Goal: Task Accomplishment & Management: Complete application form

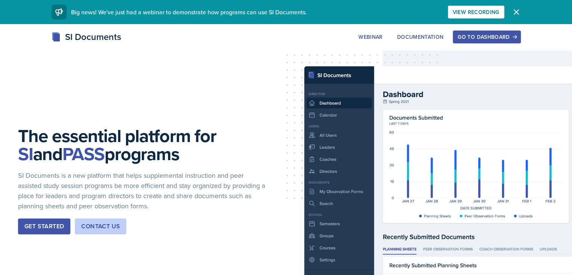
click at [516, 36] on div "Go to Dashboard" at bounding box center [487, 37] width 58 height 6
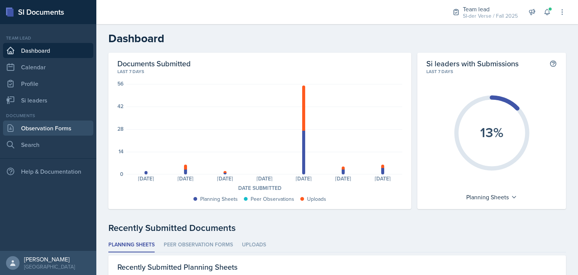
click at [61, 127] on link "Observation Forms" at bounding box center [48, 127] width 90 height 15
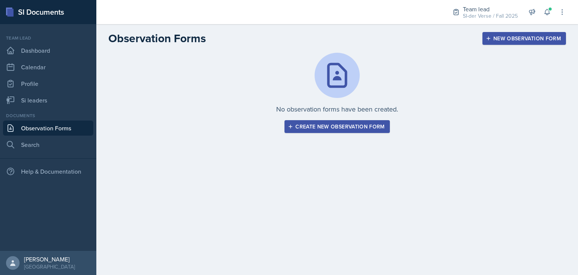
click at [348, 128] on div "Create new observation form" at bounding box center [336, 126] width 95 height 6
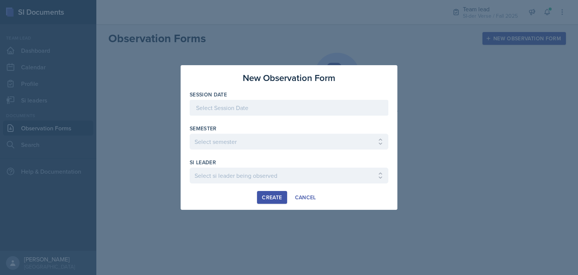
click at [266, 108] on div at bounding box center [289, 108] width 199 height 16
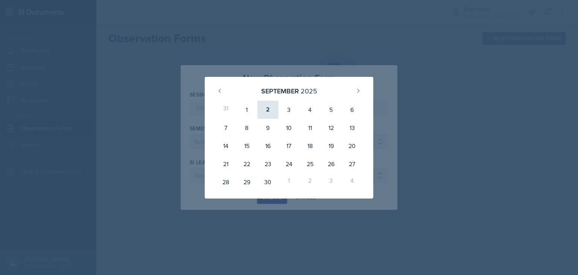
click at [272, 110] on div "2" at bounding box center [267, 109] width 21 height 18
type input "[DATE]"
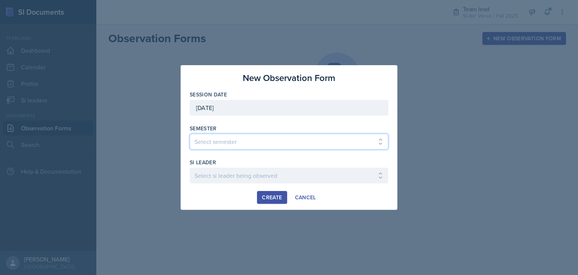
click at [263, 142] on select "Select semester All Spring 2021 Summer 2021 Spring 2022 Fall 2020 Fall 2021 Fal…" at bounding box center [289, 142] width 199 height 16
select select "2bed604d-1099-4043-b1bc-2365e8740244"
click at [190, 134] on select "Select semester All Spring 2021 Summer 2021 Spring 2022 Fall 2020 Fall 2021 Fal…" at bounding box center [289, 142] width 199 height 16
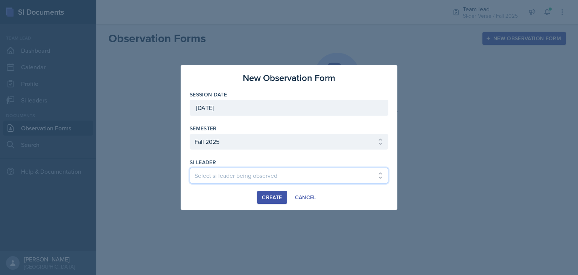
click at [247, 173] on select "Select si leader being observed [PERSON_NAME] / CHEM 1211 / Demon SI of [GEOGRA…" at bounding box center [289, 175] width 199 height 16
select select "f7052562-8aa0-4af3-b5b2-4a9653c66532"
click at [190, 167] on select "Select si leader being observed [PERSON_NAME] / CHEM 1211 / Demon SI of [GEOGRA…" at bounding box center [289, 175] width 199 height 16
click at [276, 196] on div "Create" at bounding box center [272, 197] width 20 height 6
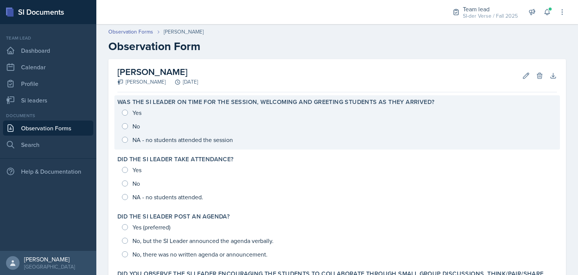
scroll to position [21, 0]
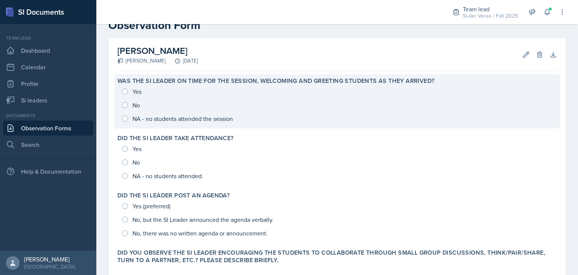
click at [129, 90] on div "Yes No NA - no students attended the session" at bounding box center [336, 105] width 439 height 41
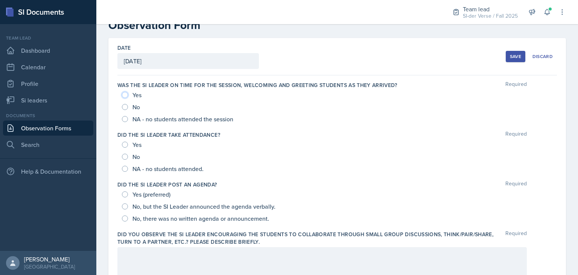
click at [123, 94] on input "Yes" at bounding box center [125, 95] width 6 height 6
radio input "true"
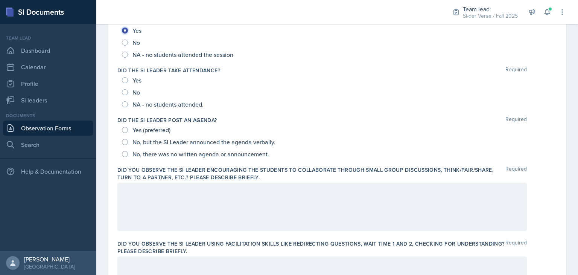
scroll to position [86, 0]
click at [126, 79] on input "Yes" at bounding box center [125, 80] width 6 height 6
radio input "true"
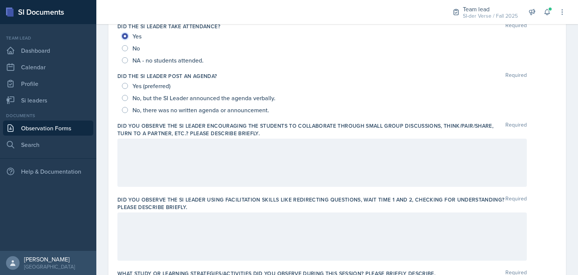
scroll to position [131, 0]
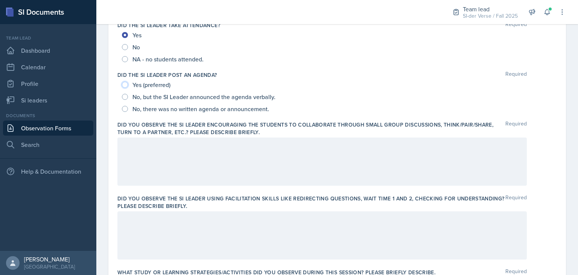
click at [126, 83] on input "Yes (preferred)" at bounding box center [125, 85] width 6 height 6
radio input "true"
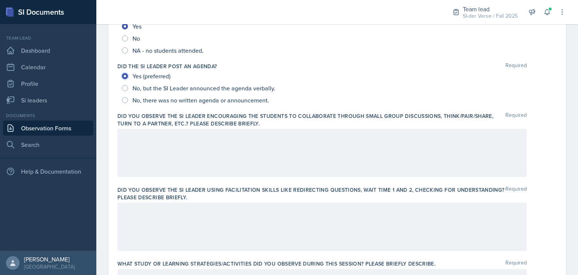
scroll to position [141, 0]
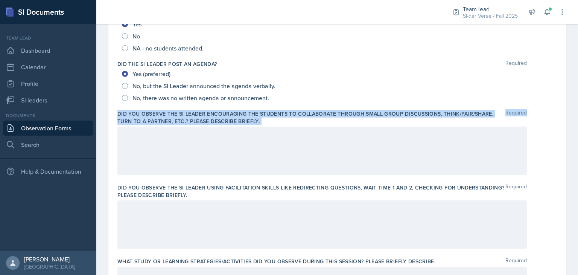
drag, startPoint x: 116, startPoint y: 112, endPoint x: 264, endPoint y: 126, distance: 149.0
click at [264, 126] on div "Date [DATE] [DATE] 31 1 2 3 4 5 6 7 8 9 10 11 12 13 14 15 16 17 18 19 20 21 22 …" at bounding box center [337, 276] width 458 height 716
click at [260, 120] on label "Did you observe the SI Leader encouraging the students to collaborate through s…" at bounding box center [311, 117] width 388 height 15
drag, startPoint x: 118, startPoint y: 113, endPoint x: 257, endPoint y: 119, distance: 139.7
click at [257, 119] on label "Did you observe the SI Leader encouraging the students to collaborate through s…" at bounding box center [311, 117] width 388 height 15
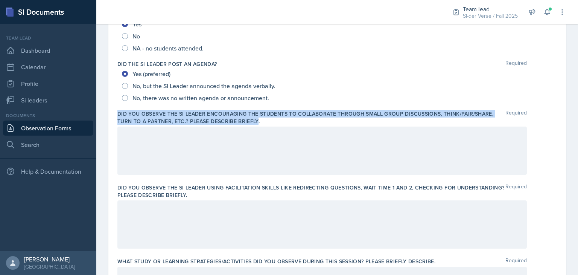
copy label "Did you observe the SI Leader encouraging the students to collaborate through s…"
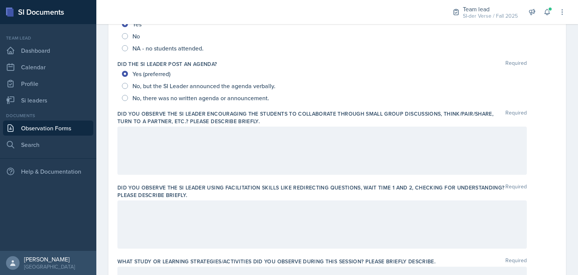
click at [265, 157] on div at bounding box center [321, 150] width 409 height 48
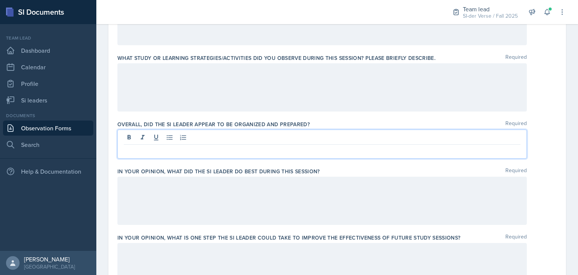
scroll to position [358, 0]
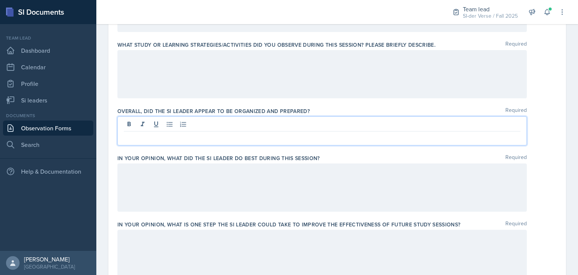
click at [197, 137] on p at bounding box center [322, 137] width 397 height 9
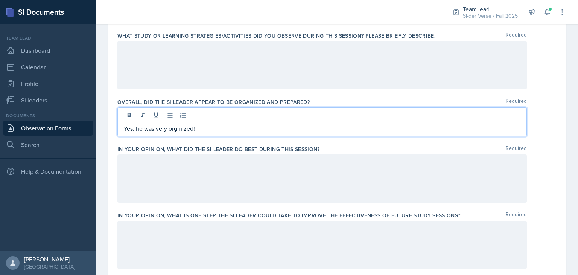
scroll to position [368, 0]
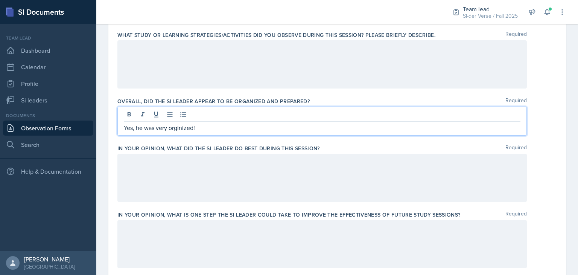
click at [179, 128] on p "Yes, he was very orginized!" at bounding box center [322, 127] width 397 height 9
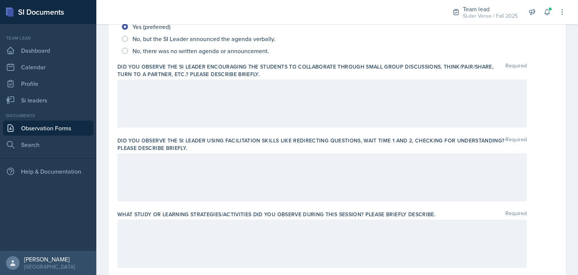
scroll to position [209, 0]
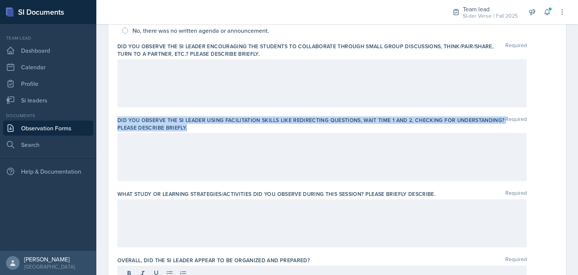
drag, startPoint x: 117, startPoint y: 118, endPoint x: 238, endPoint y: 126, distance: 121.4
click at [238, 126] on div "Date [DATE] [DATE] 31 1 2 3 4 5 6 7 8 9 10 11 12 13 14 15 16 17 18 19 20 21 22 …" at bounding box center [337, 214] width 458 height 729
copy label "Did you observe the SI Leader using facilitation skills like redirecting questi…"
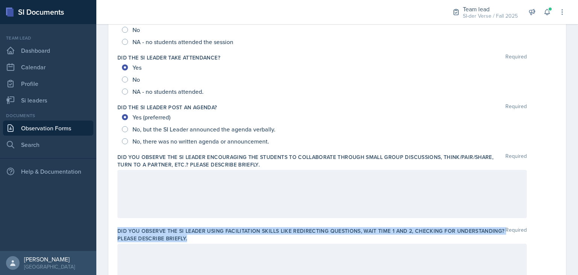
scroll to position [83, 0]
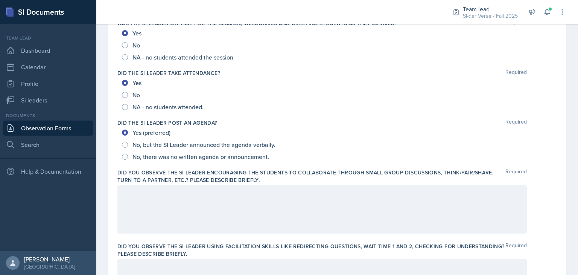
click at [220, 164] on div "Did the SI Leader post an agenda? Required Yes (preferred) No, but the SI Leade…" at bounding box center [336, 141] width 439 height 50
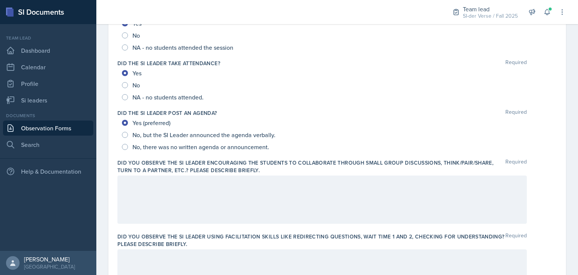
scroll to position [92, 0]
click at [549, 9] on span at bounding box center [550, 9] width 5 height 5
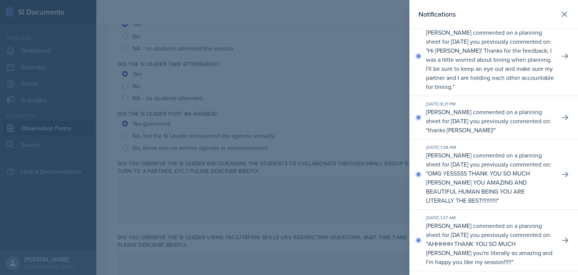
scroll to position [0, 0]
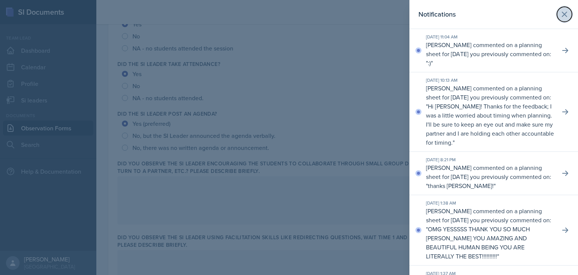
click at [560, 15] on icon at bounding box center [564, 14] width 9 height 9
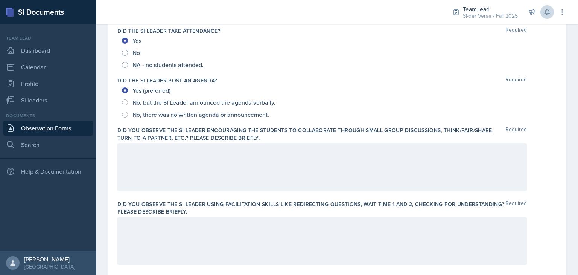
scroll to position [126, 0]
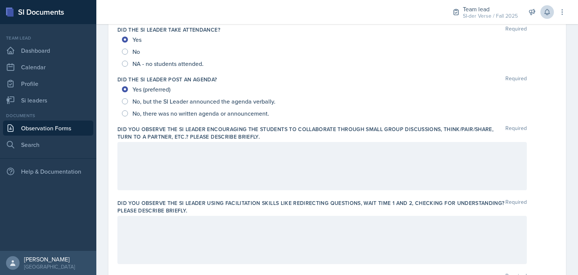
click at [220, 154] on div at bounding box center [321, 166] width 409 height 48
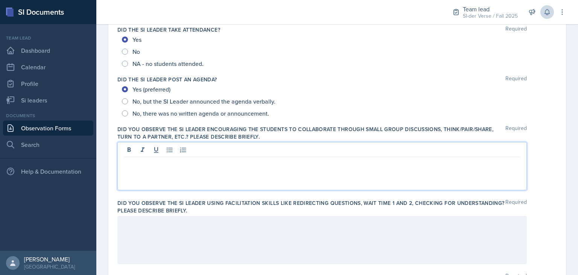
scroll to position [139, 0]
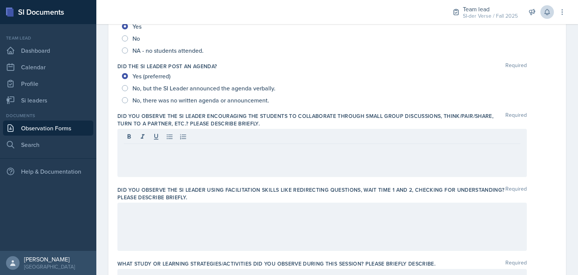
click at [271, 119] on label "Did you observe the SI Leader encouraging the students to collaborate through s…" at bounding box center [311, 119] width 388 height 15
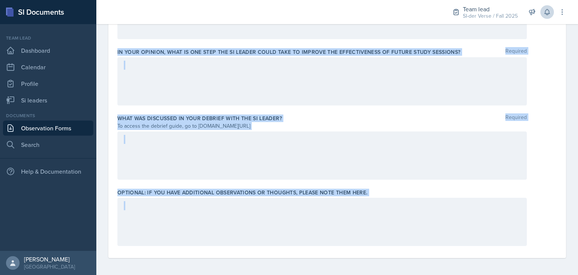
scroll to position [518, 0]
drag, startPoint x: 116, startPoint y: 114, endPoint x: 383, endPoint y: 184, distance: 276.5
copy div "Did you observe the SI Leader encouraging the students to collaborate through s…"
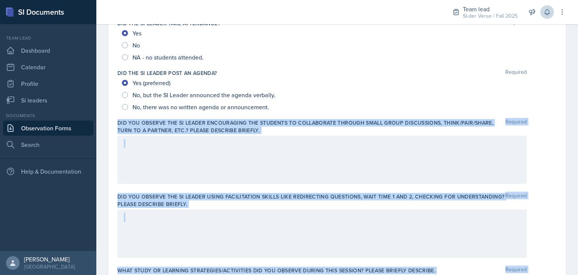
click at [262, 168] on div at bounding box center [321, 159] width 409 height 48
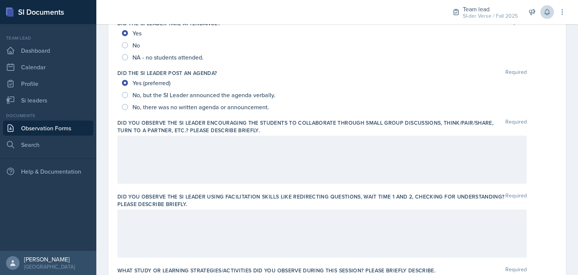
scroll to position [146, 0]
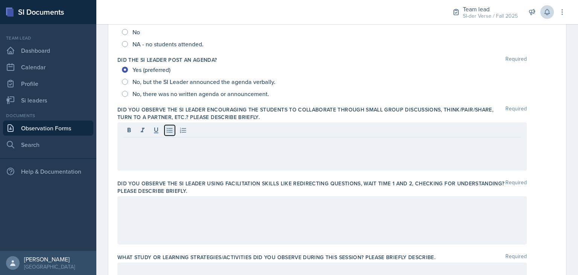
click at [166, 130] on icon at bounding box center [170, 130] width 8 height 8
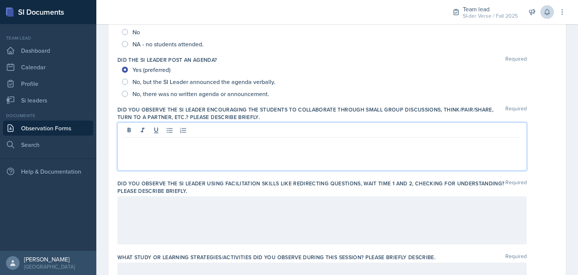
click at [161, 146] on p at bounding box center [322, 143] width 397 height 9
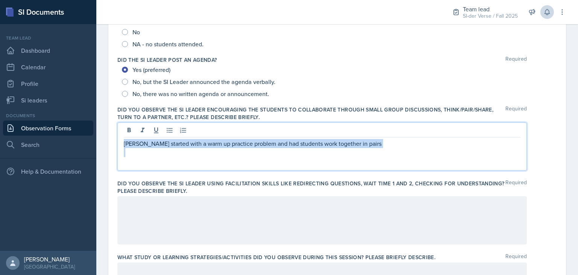
drag, startPoint x: 125, startPoint y: 145, endPoint x: 163, endPoint y: 153, distance: 38.5
click at [163, 153] on div "[PERSON_NAME] started with a warm up practice problem and had students work tog…" at bounding box center [322, 148] width 397 height 18
click at [172, 128] on icon at bounding box center [170, 130] width 8 height 8
click at [149, 152] on p "To enrich screen reader interactions, please activate Accessibility in Grammarl…" at bounding box center [325, 152] width 391 height 9
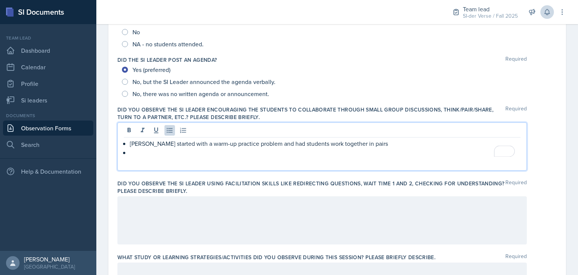
click at [144, 152] on p "To enrich screen reader interactions, please activate Accessibility in Grammarl…" at bounding box center [325, 152] width 391 height 9
click at [224, 154] on p "for the students who came in late" at bounding box center [325, 152] width 391 height 9
click at [340, 151] on p "For the students who came in late, I would recommend either moving forward" at bounding box center [325, 152] width 391 height 9
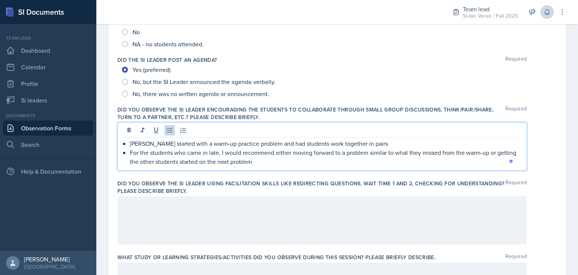
click at [277, 160] on p "For the students who came in late, I would recommend either moving forward to a…" at bounding box center [325, 157] width 391 height 18
click at [371, 162] on p "For the students who came in late, I would recommend either moving forward to a…" at bounding box center [325, 157] width 391 height 18
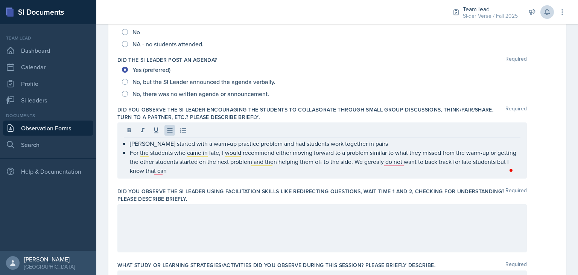
click at [403, 178] on div "Did you observe the SI Leader encouraging the students to collaborate through s…" at bounding box center [336, 144] width 439 height 82
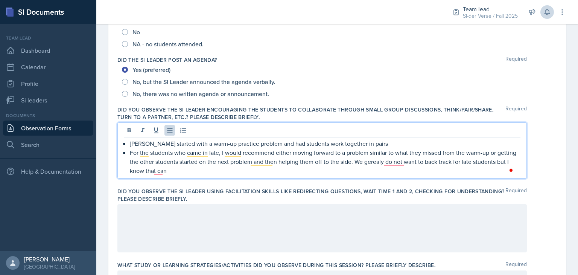
click at [391, 149] on p "For the students who came in late, I would recommend either moving forward to a…" at bounding box center [325, 161] width 391 height 27
click at [399, 162] on p "For the students who came in late, I would recommend either moving forward to a…" at bounding box center [325, 161] width 391 height 27
click at [208, 172] on p "For the students who came in late, I would recommend either moving forward to a…" at bounding box center [325, 161] width 391 height 27
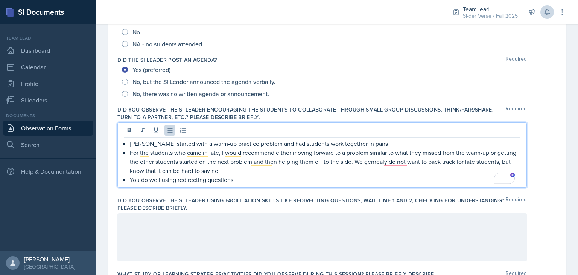
click at [244, 179] on p "You do well using redirecting questions" at bounding box center [325, 179] width 391 height 9
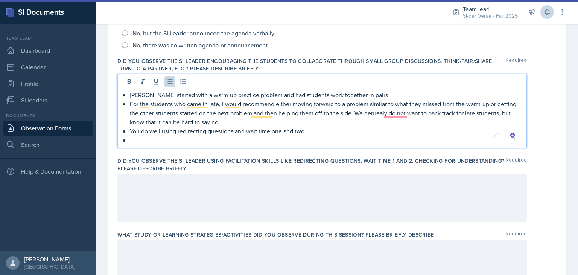
scroll to position [195, 0]
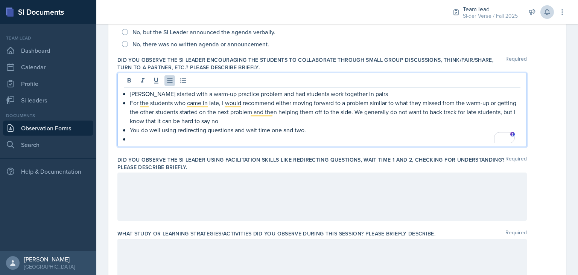
click at [148, 140] on p "To enrich screen reader interactions, please activate Accessibility in Grammarl…" at bounding box center [325, 138] width 391 height 9
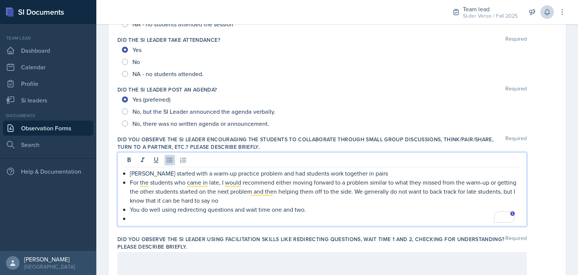
scroll to position [115, 0]
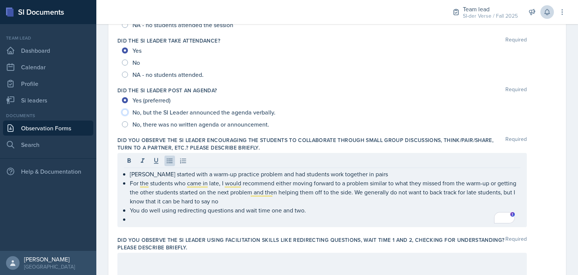
click at [125, 111] on input "No, but the SI Leader announced the agenda verbally." at bounding box center [125, 112] width 6 height 6
radio input "true"
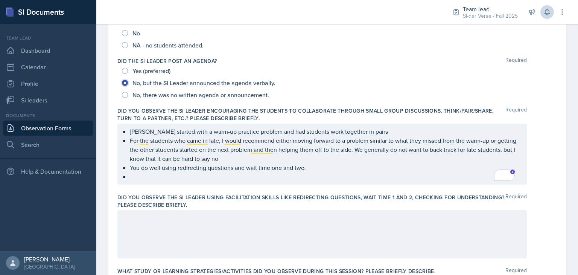
scroll to position [220, 0]
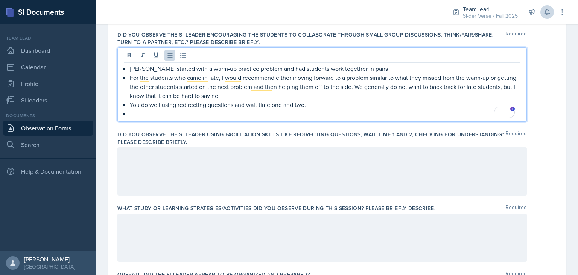
click at [133, 103] on ul "[PERSON_NAME] started with a warm-up practice problem and had students work tog…" at bounding box center [325, 91] width 391 height 54
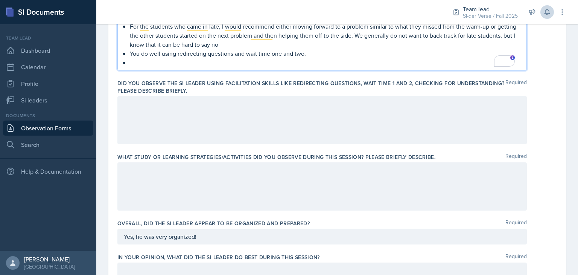
scroll to position [351, 0]
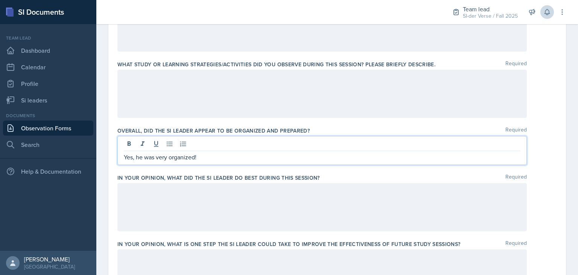
click at [206, 156] on p "Yes, he was very organized!" at bounding box center [322, 156] width 397 height 9
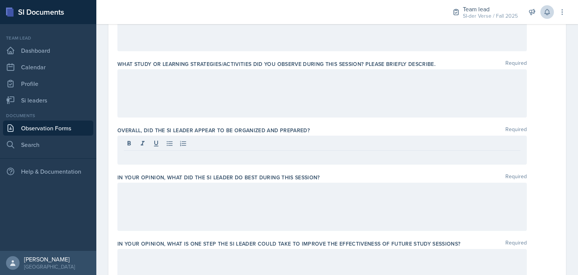
click at [201, 160] on div at bounding box center [321, 149] width 409 height 29
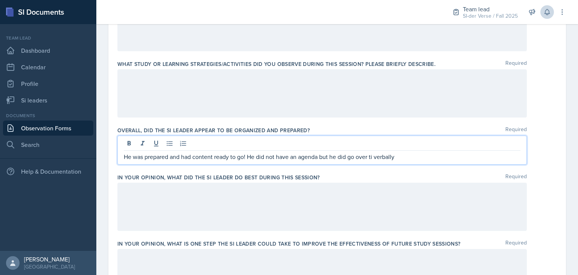
click at [374, 155] on p "He was prepared and had content ready to go! He did not have an agenda but he d…" at bounding box center [322, 156] width 397 height 9
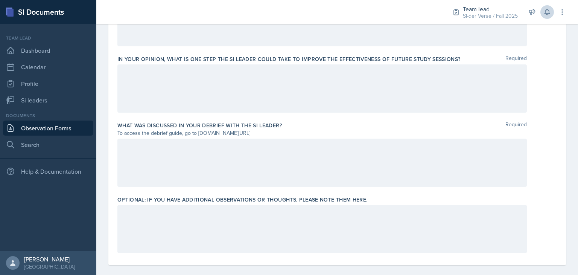
scroll to position [543, 0]
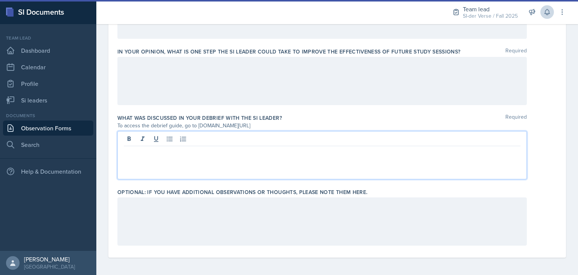
click at [173, 135] on div at bounding box center [321, 155] width 409 height 48
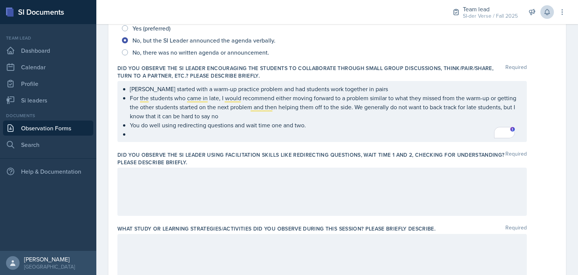
scroll to position [200, 0]
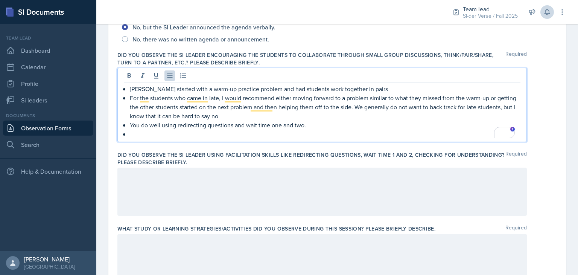
click at [194, 133] on p "To enrich screen reader interactions, please activate Accessibility in Grammarl…" at bounding box center [325, 133] width 391 height 9
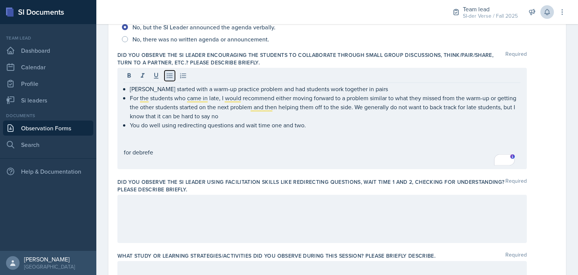
click at [170, 73] on icon at bounding box center [170, 75] width 6 height 5
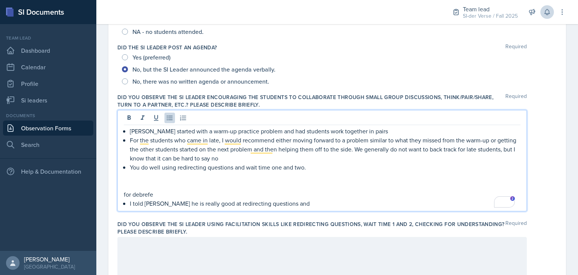
scroll to position [158, 0]
click at [308, 169] on p "You do well using redirecting questions and wait time one and two." at bounding box center [325, 167] width 391 height 9
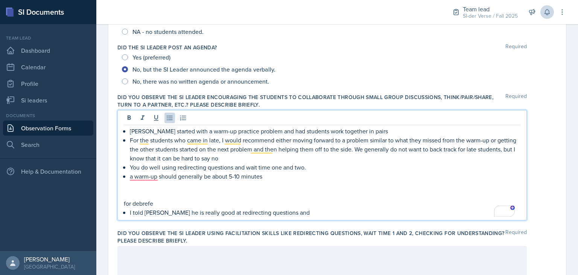
click at [267, 177] on p "a warm-up should generally be about 5-10 minutes" at bounding box center [325, 176] width 391 height 9
click at [400, 176] on p "A warm-up should generally be about 5-10 minutes; make sure to leave more time …" at bounding box center [325, 176] width 391 height 9
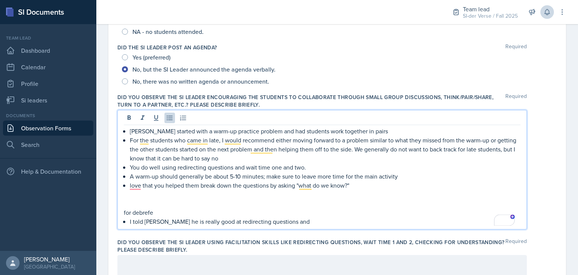
click at [362, 187] on p "love that you helped them break down the questions by asking "what do we know?"" at bounding box center [325, 185] width 391 height 9
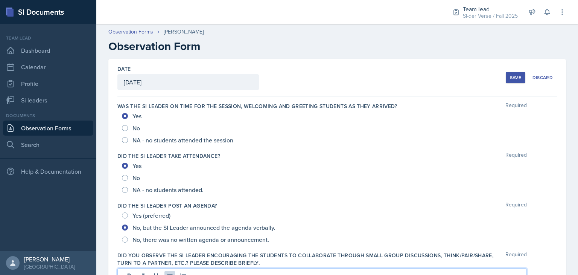
scroll to position [158, 0]
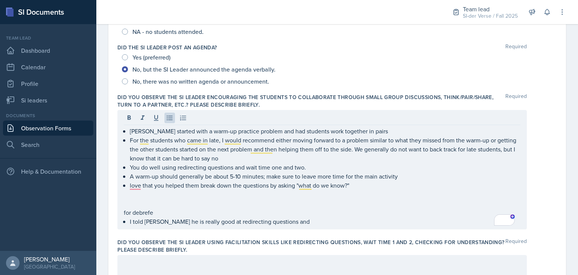
click at [540, 65] on div "No, but the SI Leader announced the agenda verbally." at bounding box center [337, 69] width 430 height 12
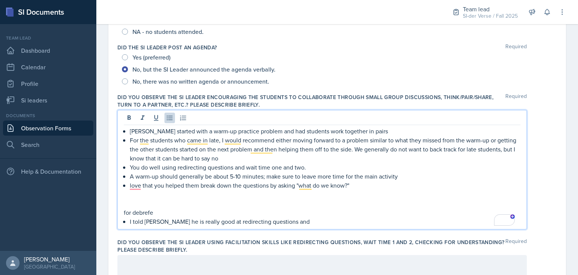
click at [402, 163] on ul "Nathan started with a warm-up practice problem and had students work together i…" at bounding box center [325, 157] width 391 height 63
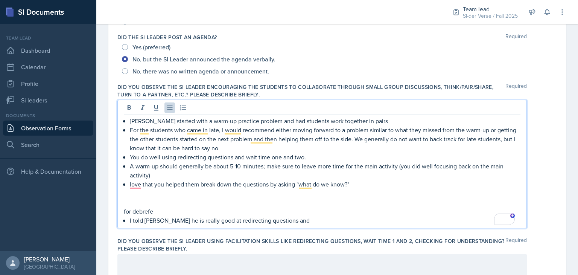
scroll to position [169, 0]
click at [286, 219] on p "I told [PERSON_NAME] he is really good at redirecting questions and" at bounding box center [325, 219] width 391 height 9
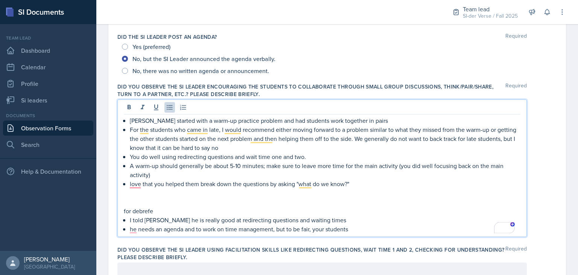
click at [358, 229] on p "he needs an agenda and to work on time management, but to be fair, your students" at bounding box center [325, 228] width 391 height 9
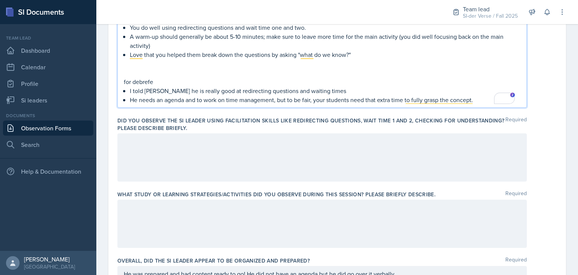
scroll to position [295, 0]
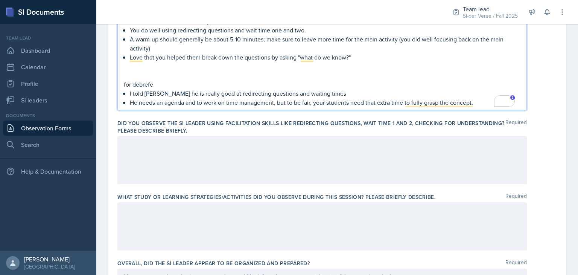
click at [474, 103] on p "He needs an agenda and to work on time management, but to be fair, your student…" at bounding box center [325, 102] width 391 height 9
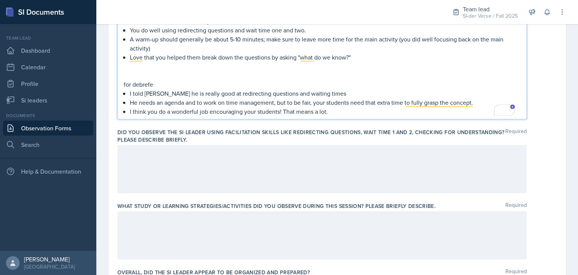
click at [333, 109] on p "I think you do a wonderful job encouraging your students! That means a lot." at bounding box center [325, 111] width 391 height 9
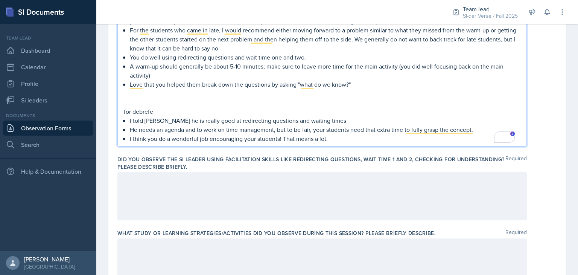
scroll to position [255, 0]
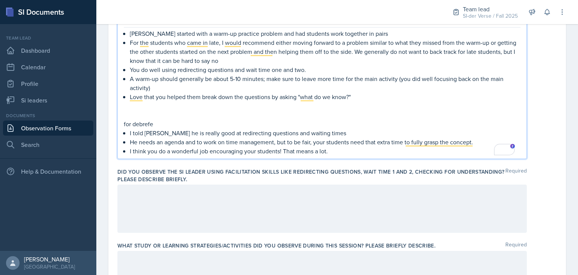
click at [146, 124] on p "for debrefe" at bounding box center [322, 123] width 397 height 9
click at [159, 121] on p "for debriefe" at bounding box center [322, 123] width 397 height 9
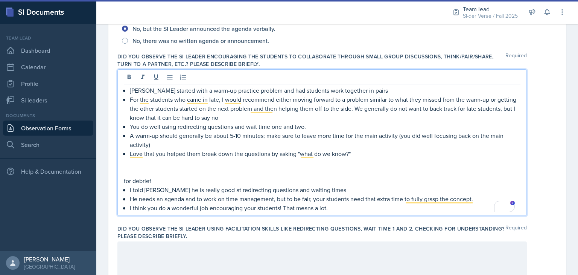
scroll to position [200, 0]
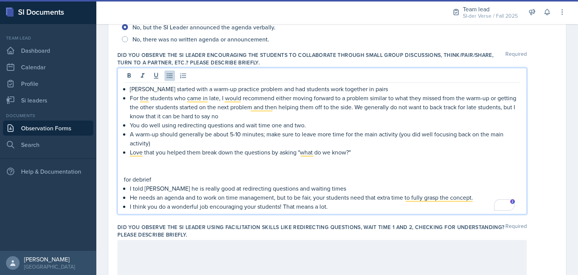
click at [318, 91] on p "[PERSON_NAME] started with a warm-up practice problem and had students work tog…" at bounding box center [325, 88] width 391 height 9
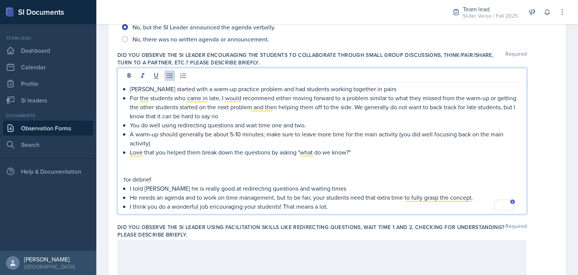
click at [358, 152] on p "Love that you helped them break down the questions by asking "what do we know?"" at bounding box center [325, 151] width 391 height 9
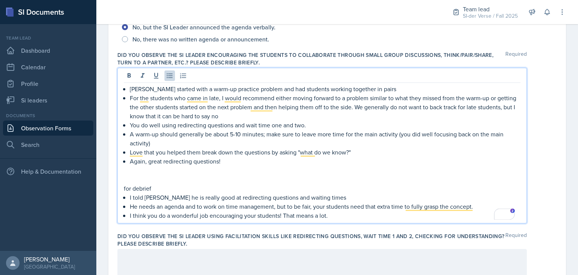
click at [230, 161] on p "Again, great redirecting questions!" at bounding box center [325, 161] width 391 height 9
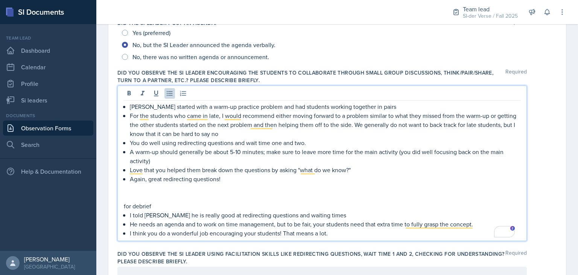
scroll to position [232, 0]
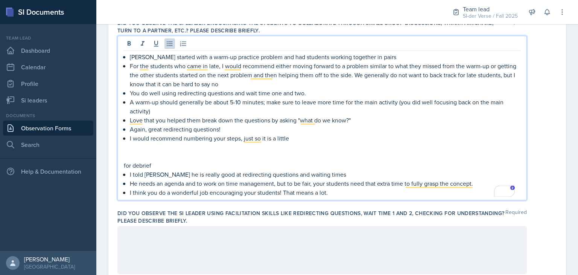
click at [295, 138] on p "I would recommend numbering your steps, just so it is a little" at bounding box center [325, 138] width 391 height 9
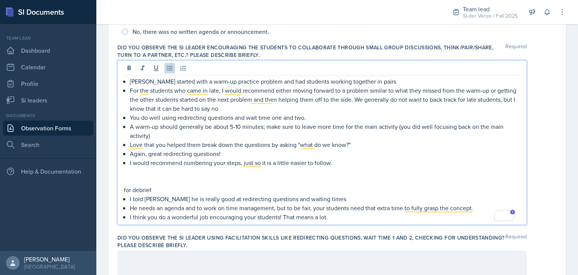
scroll to position [241, 0]
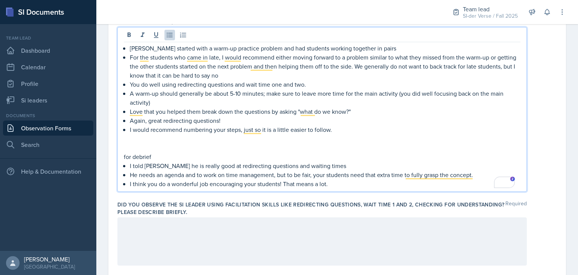
click at [333, 184] on p "I think you do a wonderful job encouraging your students! That means a lot." at bounding box center [325, 183] width 391 height 9
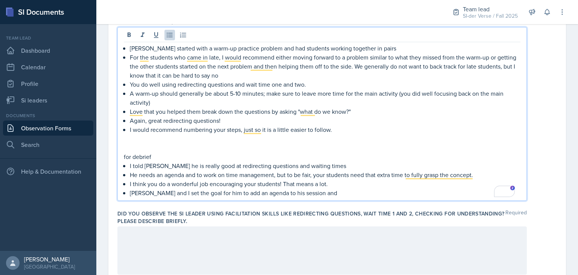
click at [356, 131] on p "I would recommend numbering your steps, just so it is a little easier to follow." at bounding box center [325, 129] width 391 height 9
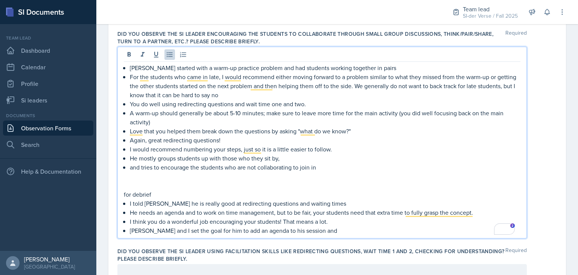
scroll to position [221, 0]
click at [328, 167] on p "and tries to encourage the students who are not collaborating to join in" at bounding box center [325, 167] width 391 height 9
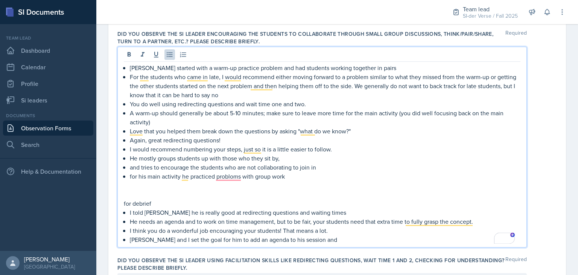
click at [190, 175] on p "for his main activity he practiced probloms with group work" at bounding box center [325, 176] width 391 height 9
click at [225, 177] on p "for his main activity he did practiced probloms with group work" at bounding box center [325, 176] width 391 height 9
click at [201, 192] on p "To enrich screen reader interactions, please activate Accessibility in Grammarl…" at bounding box center [322, 194] width 397 height 9
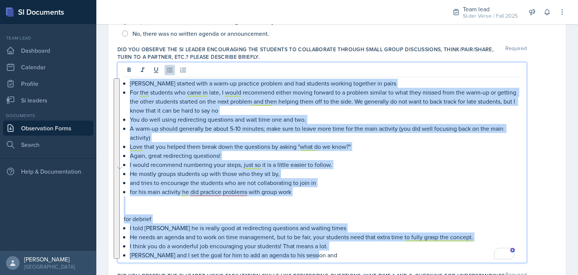
scroll to position [207, 0]
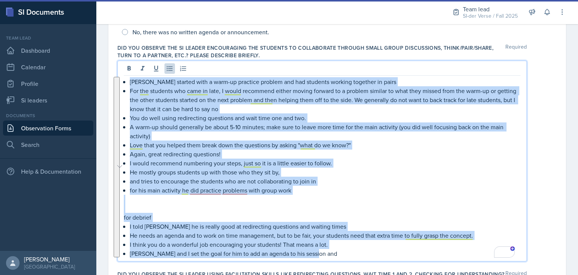
drag, startPoint x: 124, startPoint y: 83, endPoint x: 341, endPoint y: 256, distance: 277.4
click at [341, 256] on div "Nathan started with a warm-up practice problem and had students working togethe…" at bounding box center [322, 167] width 397 height 181
copy div "Nathan started with a warm-up practice problem and had students working togethe…"
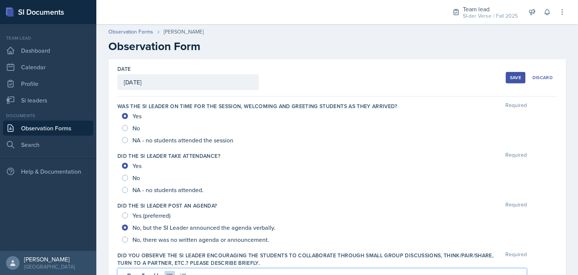
scroll to position [207, 0]
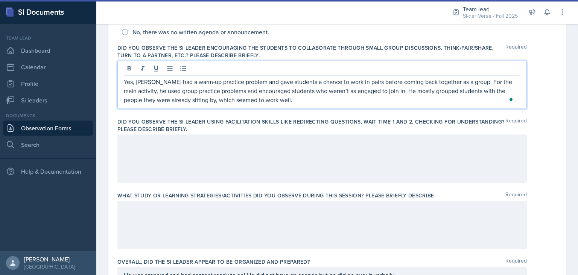
click at [245, 91] on p "Yes, Nathan had a warm-up practice problem and gave students a chance to work i…" at bounding box center [322, 90] width 397 height 27
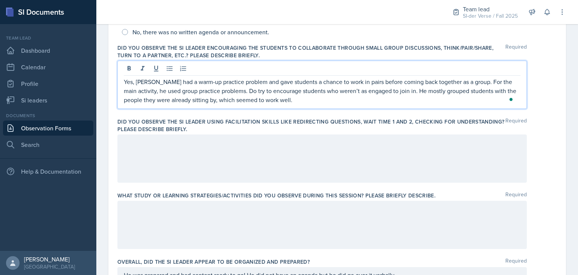
click at [345, 91] on p "Yes, Nathan had a warm-up practice problem and gave students a chance to work i…" at bounding box center [322, 90] width 397 height 27
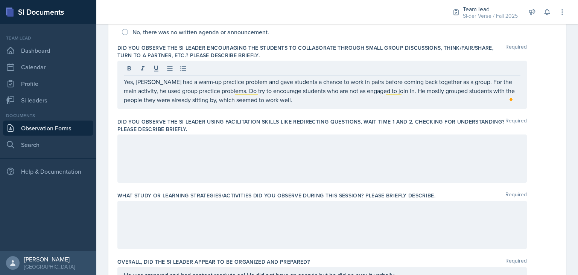
click at [249, 151] on div at bounding box center [321, 158] width 409 height 48
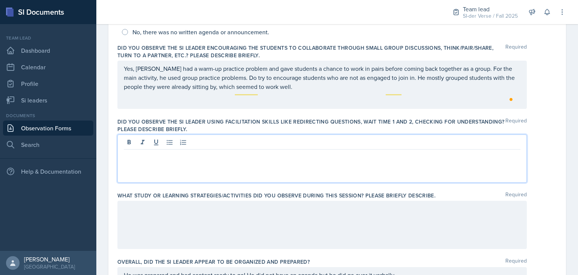
scroll to position [220, 0]
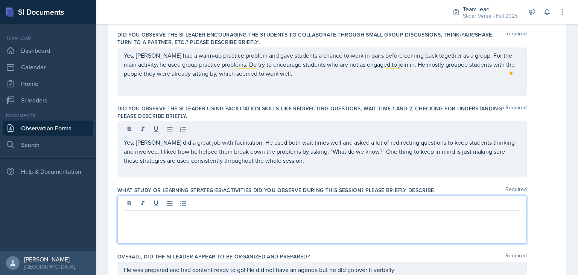
click at [230, 202] on div at bounding box center [321, 219] width 409 height 48
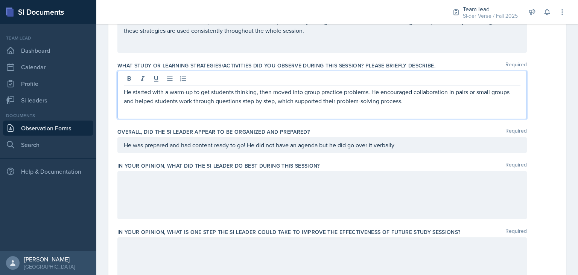
scroll to position [338, 0]
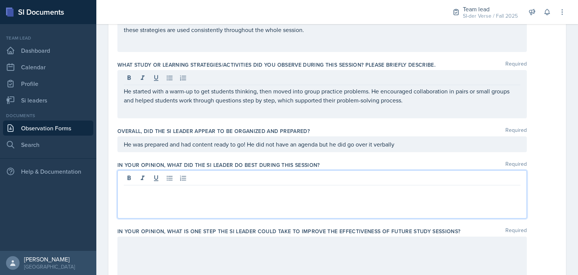
click at [255, 178] on div at bounding box center [321, 194] width 409 height 48
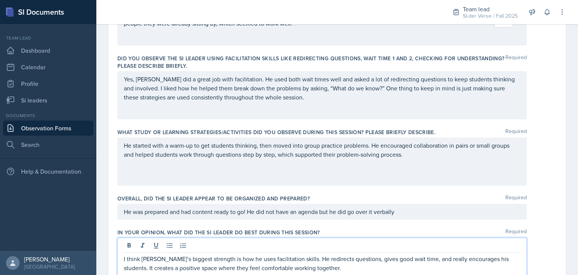
scroll to position [271, 0]
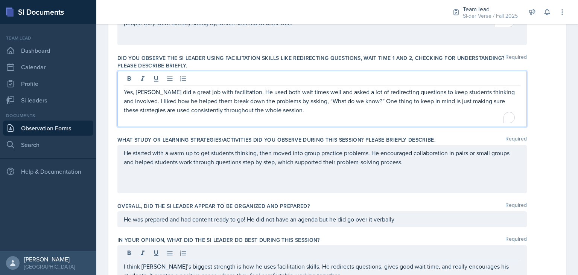
click at [291, 97] on p "Yes, Nathan did a great job with facilitation. He used both wait times well and…" at bounding box center [322, 100] width 397 height 27
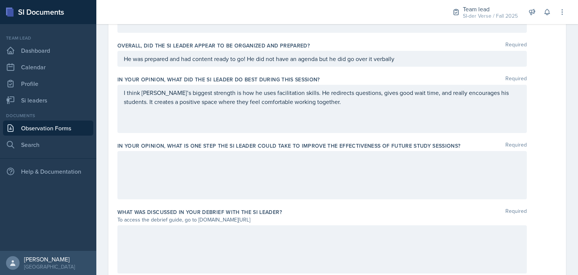
scroll to position [424, 0]
click at [265, 179] on div at bounding box center [321, 174] width 409 height 48
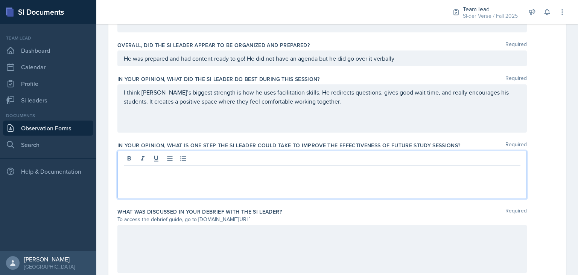
scroll to position [437, 0]
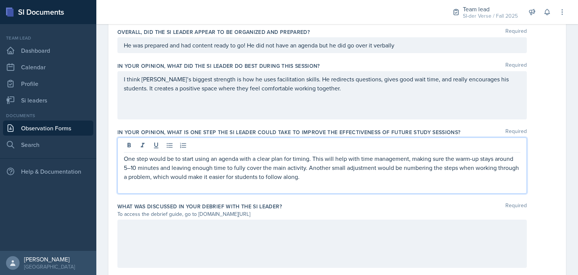
click at [309, 160] on p "One step would be to start using an agenda with a clear plan for timing. This w…" at bounding box center [322, 167] width 397 height 27
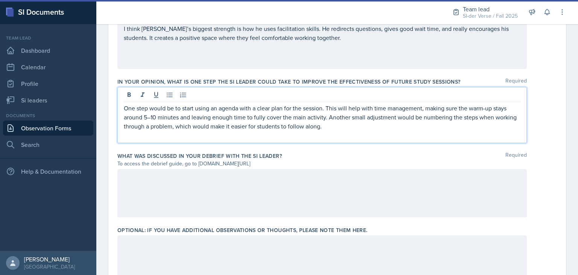
scroll to position [488, 0]
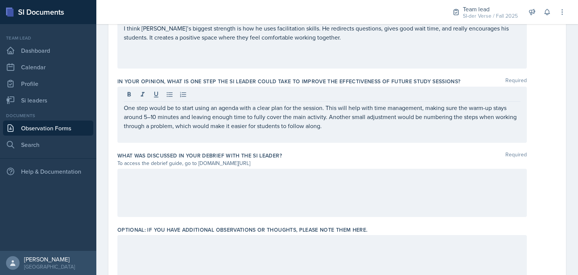
click at [284, 187] on div at bounding box center [321, 193] width 409 height 48
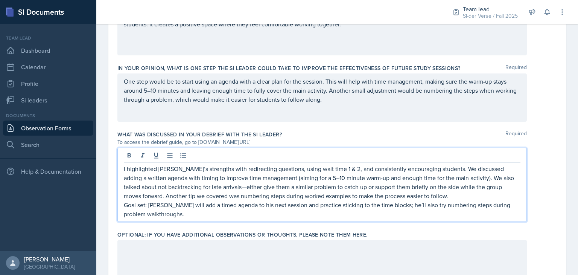
click at [230, 188] on p "I highlighted Nathan’s strengths with redirecting questions, using wait time 1 …" at bounding box center [322, 182] width 397 height 36
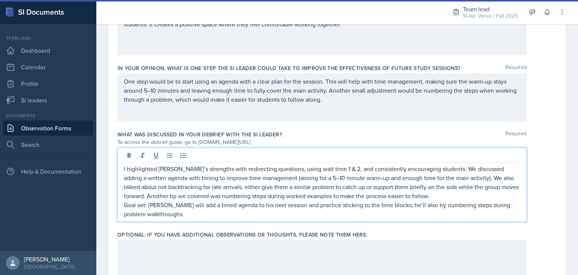
click at [432, 196] on p "I highlighted Nathan’s strengths with redirecting questions, using wait time 1 …" at bounding box center [322, 182] width 397 height 36
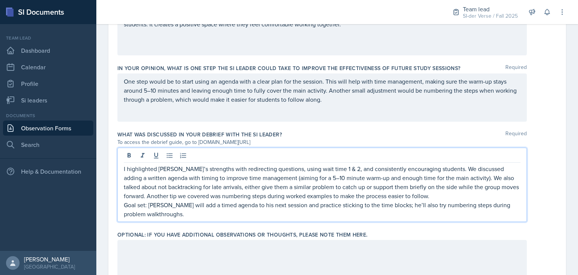
click at [213, 204] on p "Goal set: Nathan will add a timed agenda to his next session and practice stick…" at bounding box center [322, 209] width 397 height 18
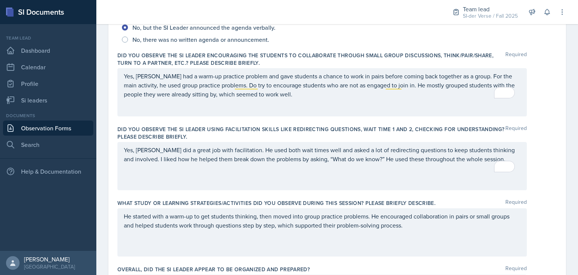
scroll to position [198, 0]
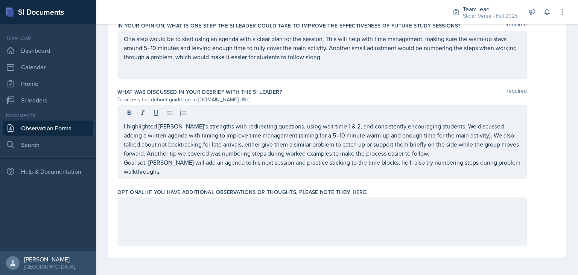
click at [241, 223] on div at bounding box center [321, 221] width 409 height 48
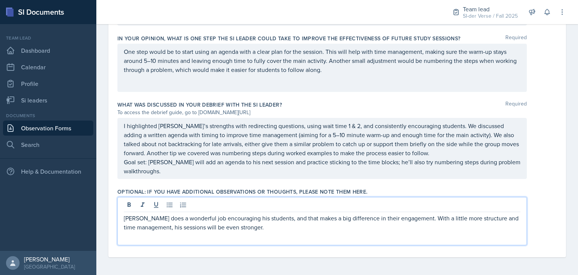
click at [270, 228] on p "Nathan does a wonderful job encouraging his students, and that makes a big diff…" at bounding box center [322, 222] width 397 height 18
click at [282, 227] on p "Nathan does a wonderful job encouraging his students, and that makes a big diff…" at bounding box center [322, 222] width 397 height 18
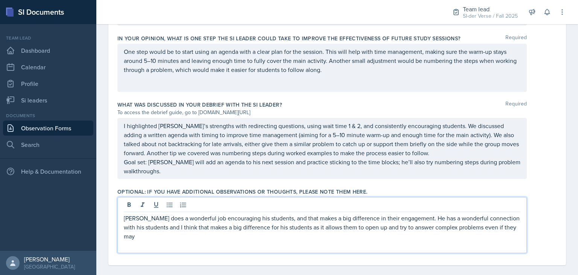
scroll to position [538, 0]
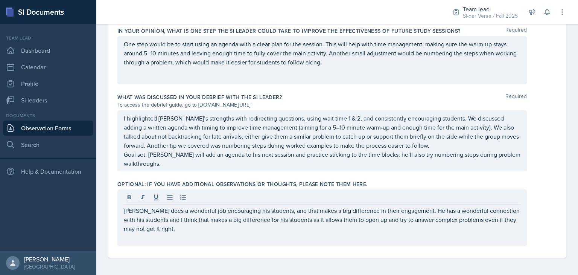
drag, startPoint x: 123, startPoint y: 210, endPoint x: 205, endPoint y: 236, distance: 86.0
click at [205, 236] on div "Nathan does a wonderful job encouraging his students, and that makes a big diff…" at bounding box center [321, 217] width 409 height 56
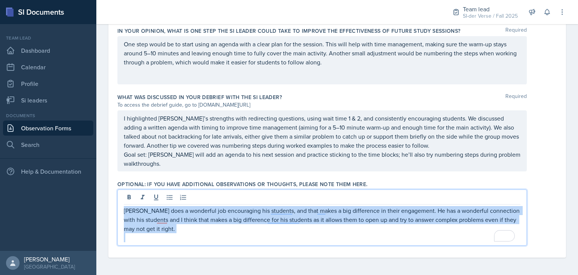
drag, startPoint x: 124, startPoint y: 211, endPoint x: 183, endPoint y: 234, distance: 63.6
click at [183, 234] on div "Nathan does a wonderful job encouraging his students, and that makes a big diff…" at bounding box center [322, 224] width 397 height 36
copy p "Nathan does a wonderful job encouraging his students, and that makes a big diff…"
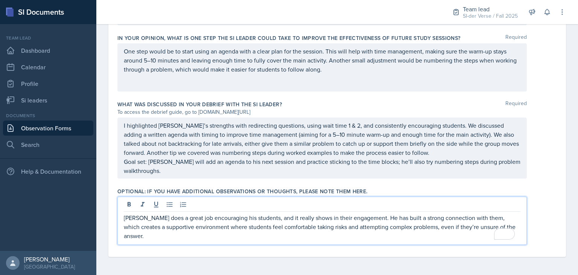
scroll to position [530, 0]
click at [269, 236] on p "Nathan does a great job encouraging his students, and it really shows in their …" at bounding box center [322, 226] width 397 height 27
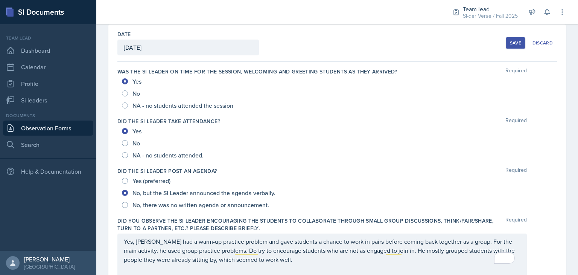
scroll to position [0, 0]
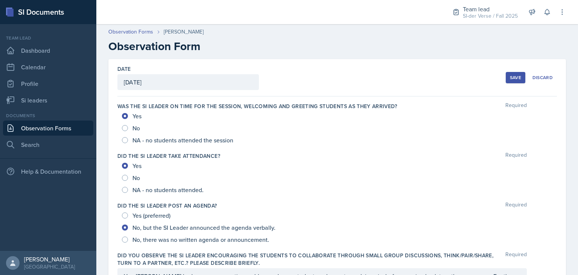
click at [510, 78] on div "Save" at bounding box center [515, 77] width 11 height 6
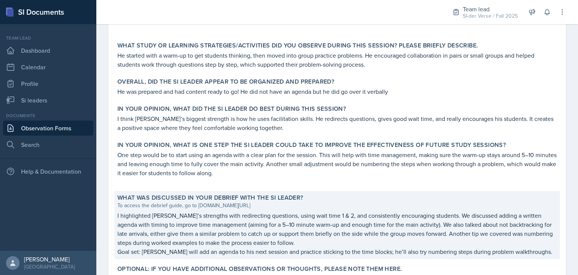
scroll to position [417, 0]
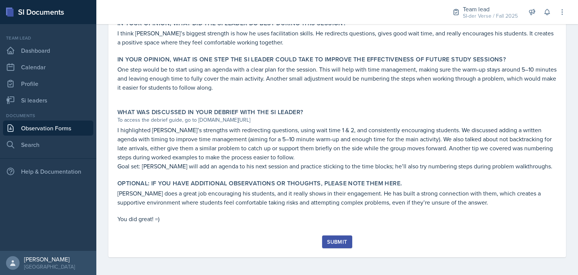
click at [329, 240] on div "Submit" at bounding box center [337, 242] width 20 height 6
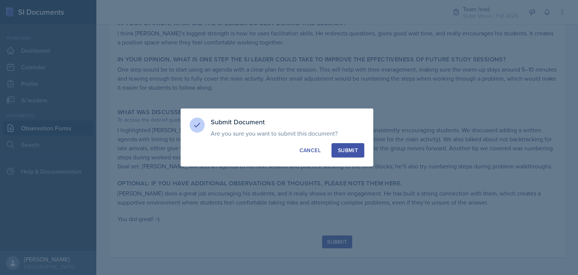
click at [354, 147] on div "Submit" at bounding box center [348, 150] width 20 height 8
radio input "true"
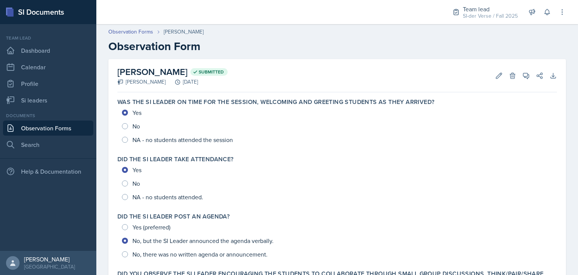
scroll to position [46, 0]
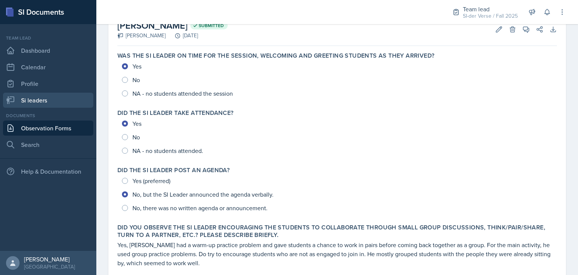
click at [59, 101] on link "Si leaders" at bounding box center [48, 100] width 90 height 15
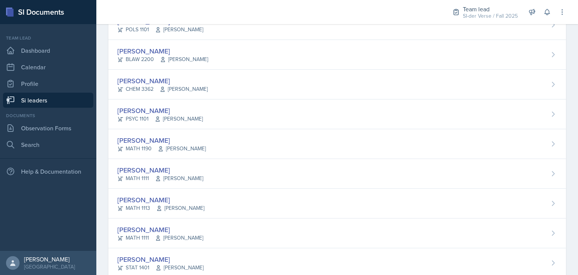
scroll to position [493, 0]
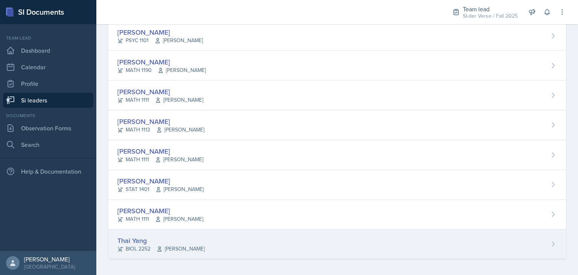
click at [142, 238] on div "Thai Yang" at bounding box center [160, 240] width 87 height 10
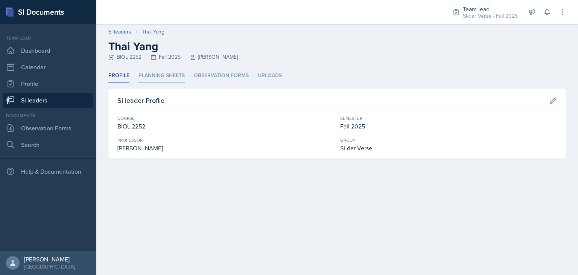
click at [176, 79] on li "Planning Sheets" at bounding box center [161, 75] width 46 height 15
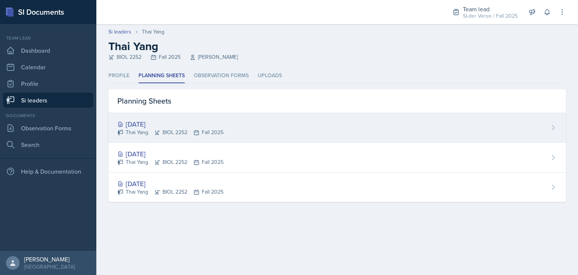
click at [171, 122] on div "[DATE]" at bounding box center [170, 124] width 106 height 10
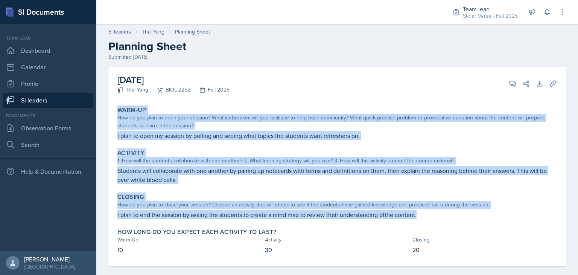
drag, startPoint x: 117, startPoint y: 110, endPoint x: 429, endPoint y: 218, distance: 329.7
click at [429, 218] on div "Warm-Up How do you plan to open your session? What icebreaker will you facilita…" at bounding box center [336, 184] width 439 height 163
click at [53, 102] on link "Si leaders" at bounding box center [48, 100] width 90 height 15
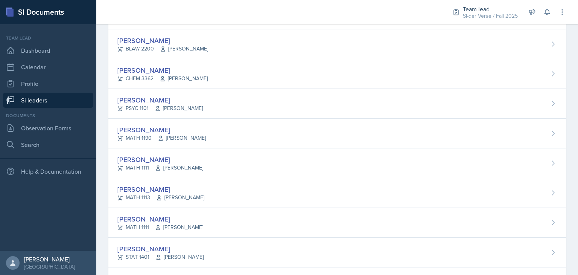
scroll to position [493, 0]
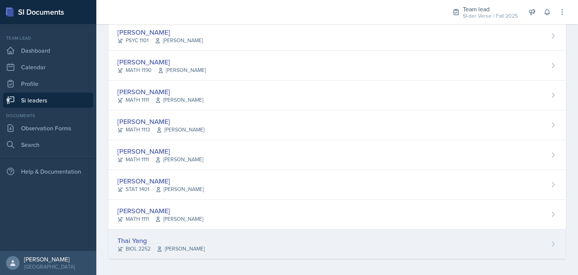
click at [144, 240] on div "Thai Yang" at bounding box center [160, 240] width 87 height 10
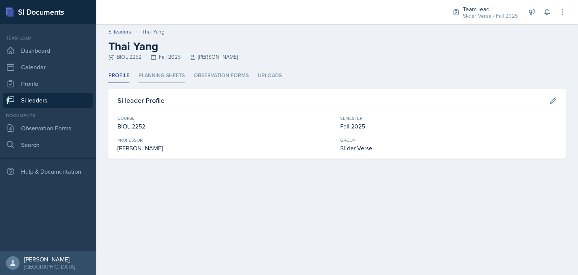
click at [166, 71] on li "Planning Sheets" at bounding box center [161, 75] width 46 height 15
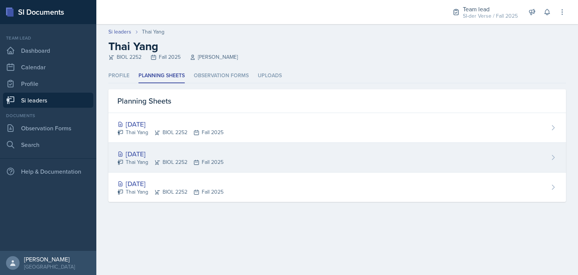
click at [146, 156] on div "[DATE]" at bounding box center [170, 154] width 106 height 10
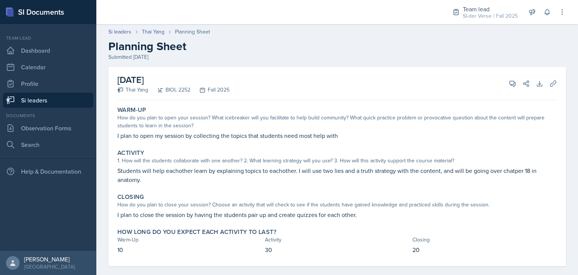
click at [44, 102] on link "Si leaders" at bounding box center [48, 100] width 90 height 15
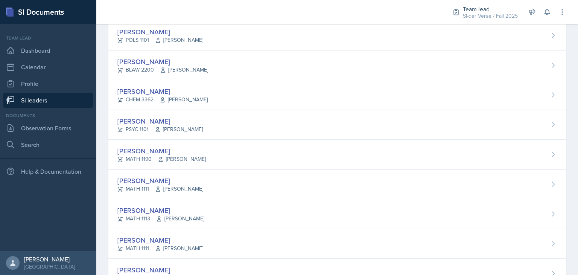
scroll to position [493, 0]
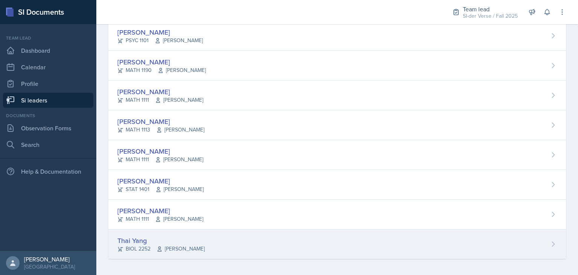
click at [142, 237] on div "Thai Yang" at bounding box center [160, 240] width 87 height 10
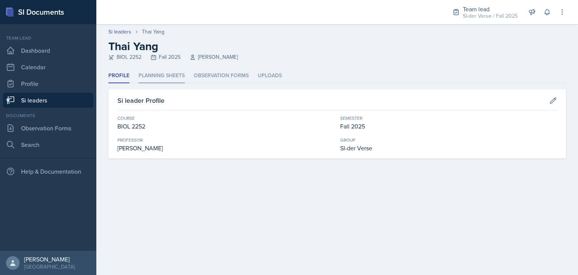
click at [159, 76] on li "Planning Sheets" at bounding box center [161, 75] width 46 height 15
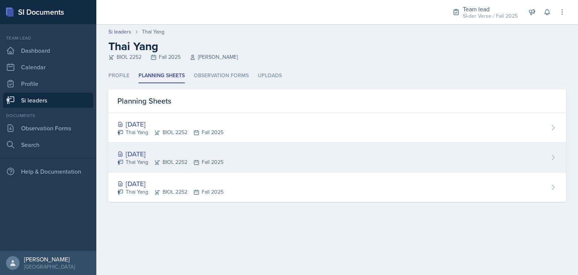
click at [144, 146] on div "Sep 3rd, 2025 Thai Yang BIOL 2252 Fall 2025" at bounding box center [337, 158] width 458 height 30
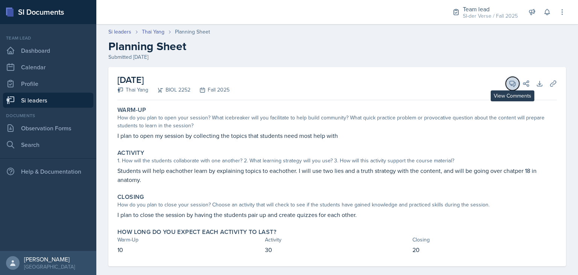
click at [506, 83] on button "View Comments" at bounding box center [513, 84] width 14 height 14
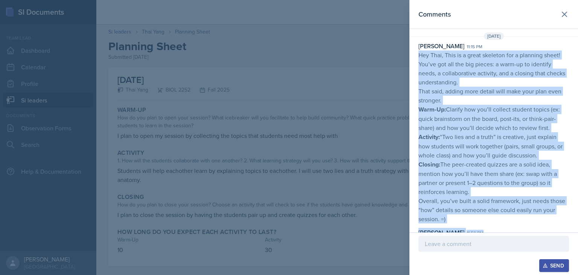
scroll to position [28, 0]
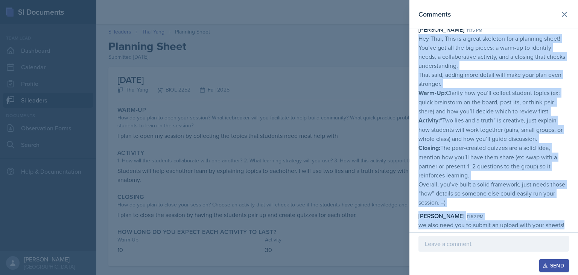
drag, startPoint x: 418, startPoint y: 58, endPoint x: 555, endPoint y: 226, distance: 216.3
click at [555, 226] on div "Emma Holt 11:15 pm Hey Thai, This is a great skeleton for a planning sheet! You…" at bounding box center [493, 127] width 169 height 204
copy div "Hey Thai, This is a great skeleton for a planning sheet! You’ve got all the big…"
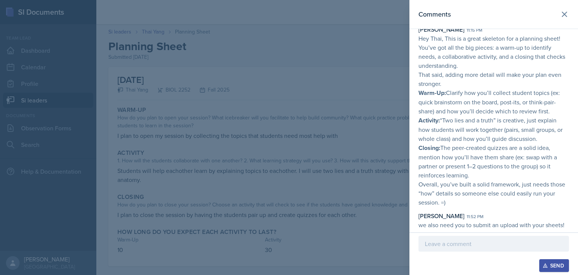
click at [399, 191] on div at bounding box center [289, 137] width 578 height 275
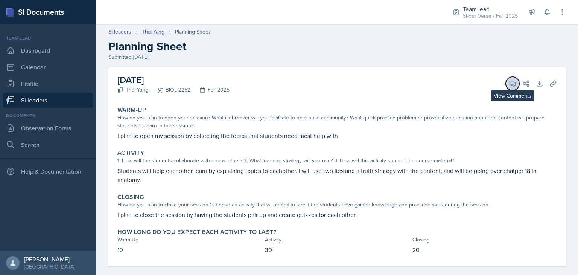
click at [509, 84] on icon at bounding box center [513, 84] width 8 height 8
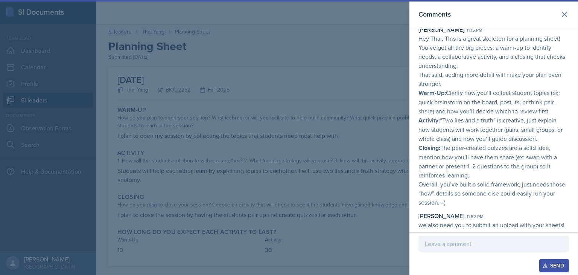
click at [304, 181] on div at bounding box center [289, 137] width 578 height 275
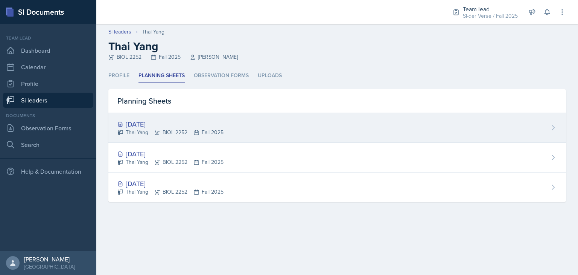
click at [181, 122] on div "[DATE]" at bounding box center [170, 124] width 106 height 10
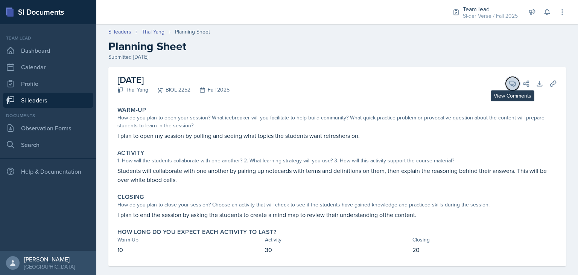
click at [510, 85] on icon at bounding box center [513, 84] width 6 height 6
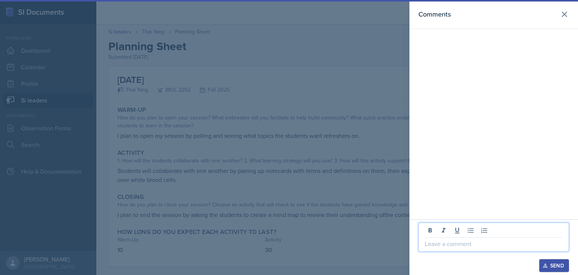
click at [471, 248] on p at bounding box center [494, 243] width 138 height 9
paste div
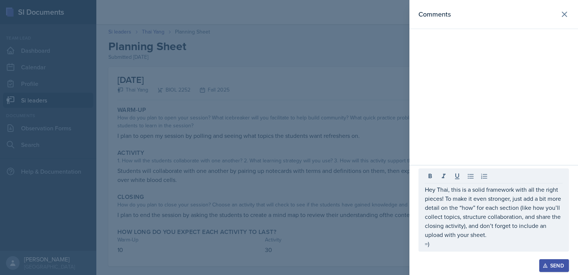
click at [544, 264] on icon "button" at bounding box center [545, 265] width 4 height 4
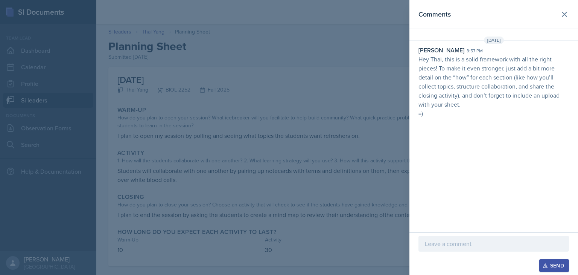
click at [368, 182] on div at bounding box center [289, 137] width 578 height 275
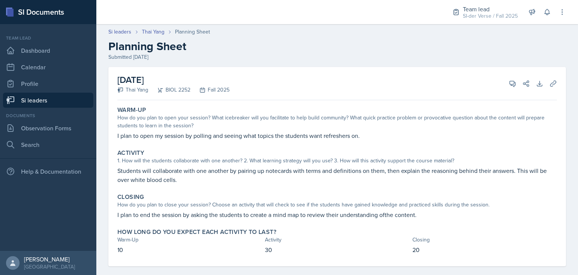
click at [47, 98] on link "Si leaders" at bounding box center [48, 100] width 90 height 15
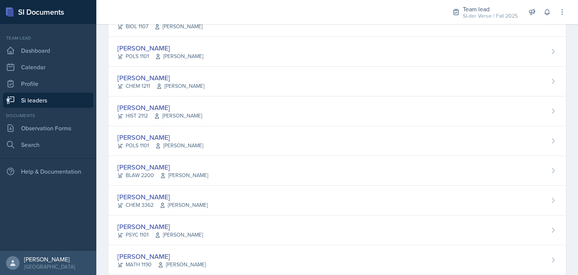
scroll to position [493, 0]
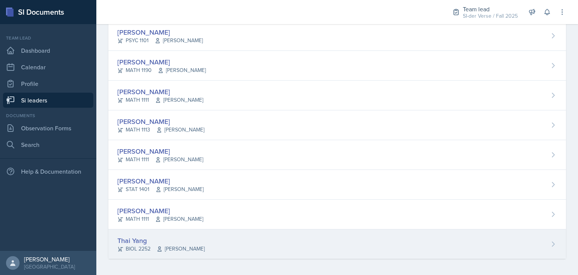
click at [171, 235] on div "Thai Yang" at bounding box center [160, 240] width 87 height 10
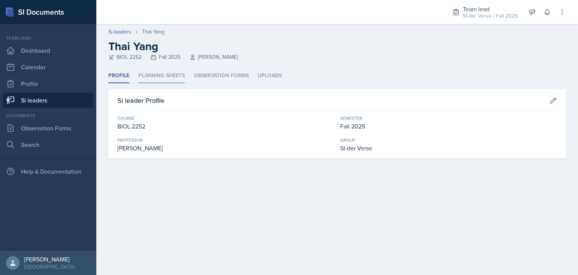
click at [171, 73] on li "Planning Sheets" at bounding box center [161, 75] width 46 height 15
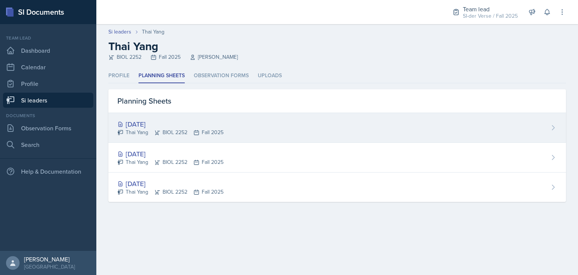
click at [167, 125] on div "[DATE]" at bounding box center [170, 124] width 106 height 10
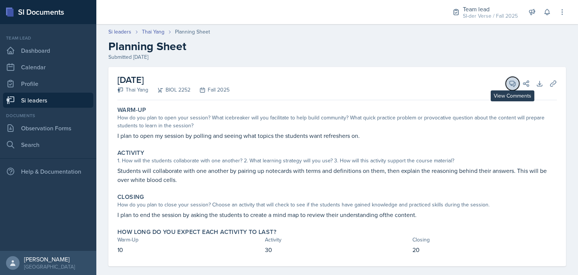
click at [509, 83] on icon at bounding box center [513, 84] width 8 height 8
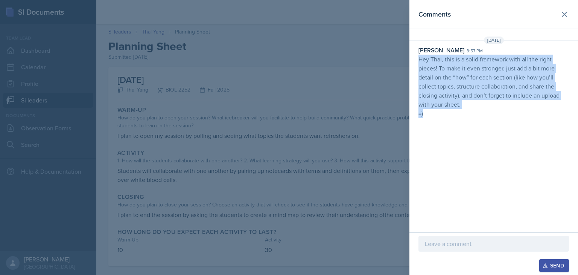
drag, startPoint x: 420, startPoint y: 62, endPoint x: 501, endPoint y: 111, distance: 95.0
click at [501, 111] on p "Hey Thai, this is a solid framework with all the right pieces! To make it even …" at bounding box center [493, 86] width 150 height 63
copy p "Hey Thai, this is a solid framework with all the right pieces! To make it even …"
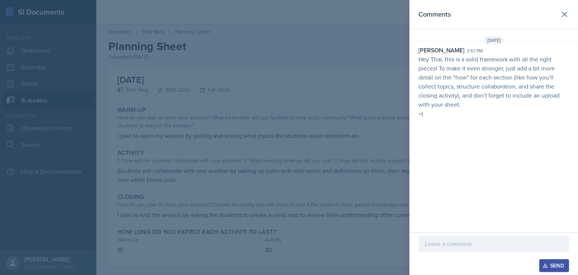
click at [311, 51] on div at bounding box center [289, 137] width 578 height 275
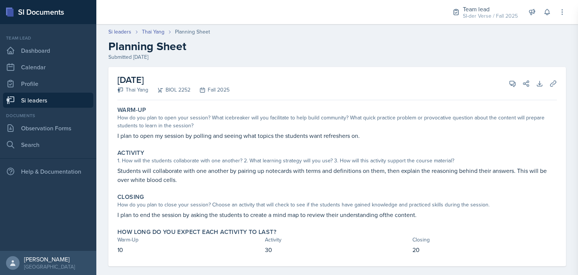
click at [311, 51] on div "Si leaders Thai Yang Planning Sheet Planning Sheet Submitted Sep 2nd, 2025 Sept…" at bounding box center [337, 152] width 482 height 264
click at [23, 101] on link "Si leaders" at bounding box center [48, 100] width 90 height 15
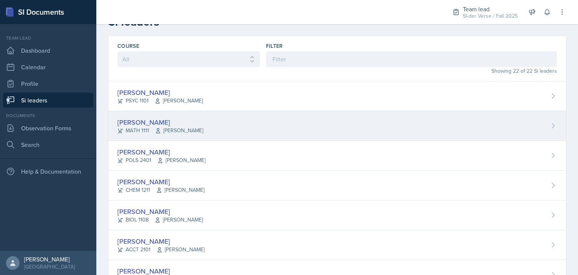
scroll to position [30, 0]
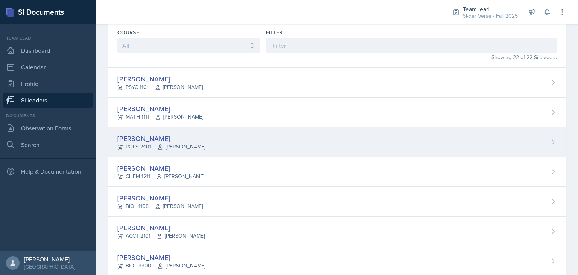
click at [164, 136] on div "[PERSON_NAME]" at bounding box center [161, 138] width 88 height 10
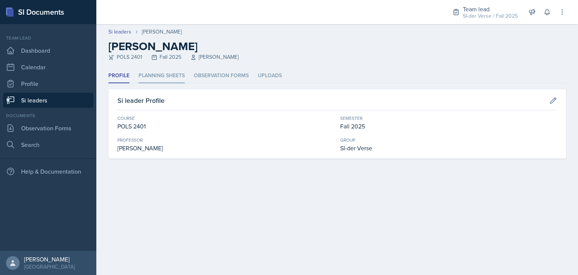
click at [166, 76] on li "Planning Sheets" at bounding box center [161, 75] width 46 height 15
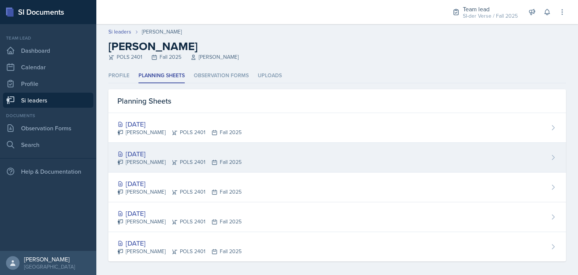
click at [186, 149] on div "[DATE]" at bounding box center [179, 154] width 124 height 10
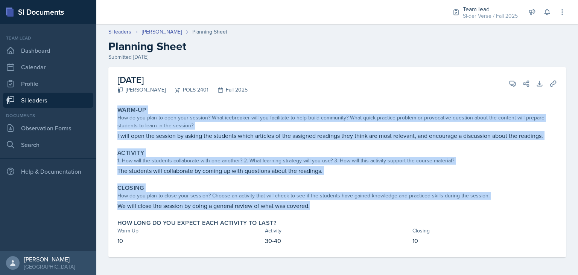
drag, startPoint x: 119, startPoint y: 110, endPoint x: 331, endPoint y: 209, distance: 234.1
click at [331, 209] on div "Warm-Up How do you plan to open your session? What icebreaker will you facilita…" at bounding box center [336, 180] width 439 height 154
copy div "Warm-Up How do you plan to open your session? What icebreaker will you facilita…"
click at [295, 200] on div "Closing How do you plan to close your session? Choose an activity that will che…" at bounding box center [336, 197] width 445 height 32
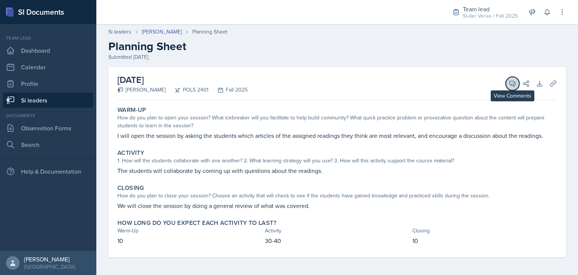
click at [509, 85] on icon at bounding box center [513, 84] width 8 height 8
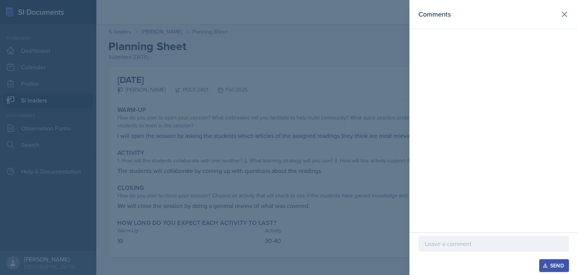
click at [479, 248] on div at bounding box center [493, 244] width 150 height 16
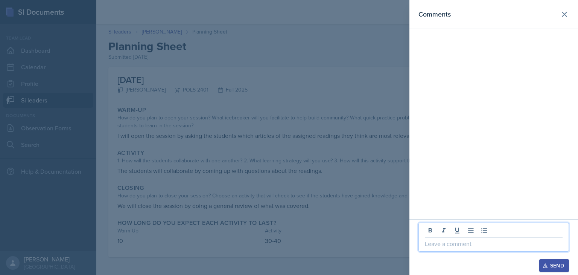
paste div
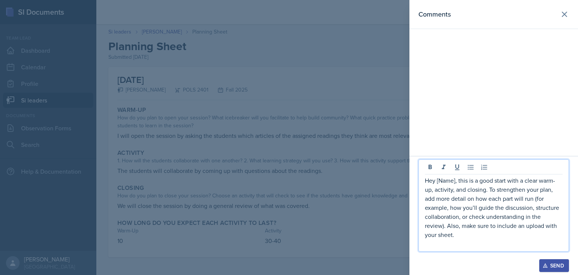
click at [455, 181] on p "Hey [Name], this is a good start with a clear warm-up, activity, and closing. T…" at bounding box center [494, 207] width 138 height 63
click at [454, 243] on p at bounding box center [494, 243] width 138 height 9
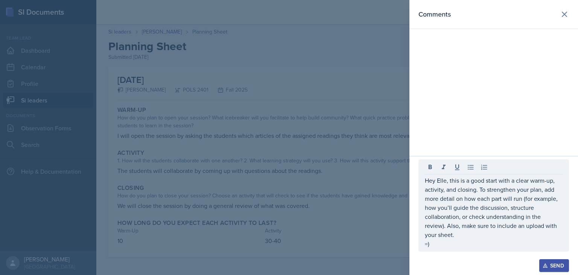
click at [554, 260] on button "Send" at bounding box center [554, 265] width 30 height 13
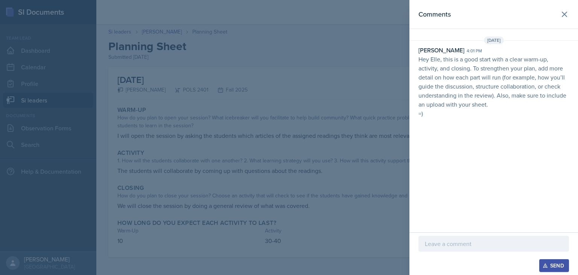
click at [355, 187] on div at bounding box center [289, 137] width 578 height 275
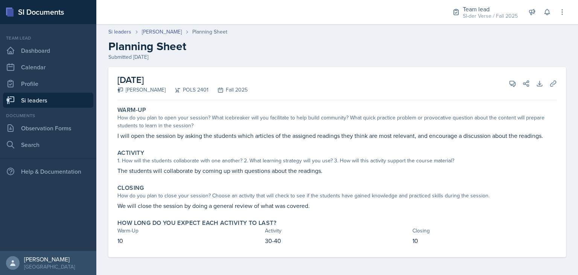
click at [48, 103] on link "Si leaders" at bounding box center [48, 100] width 90 height 15
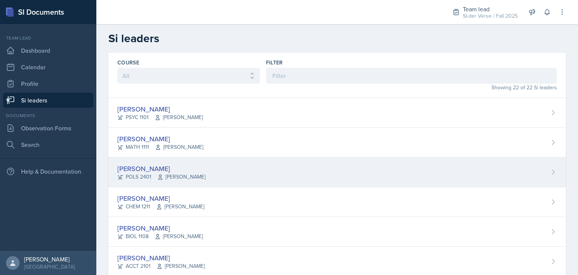
click at [192, 167] on div "[PERSON_NAME]" at bounding box center [161, 168] width 88 height 10
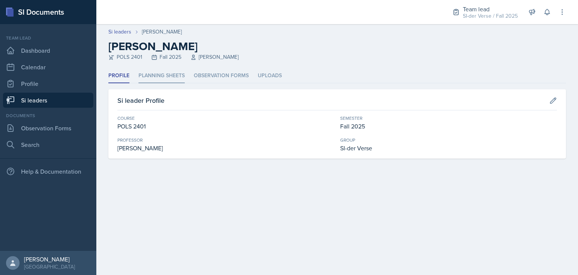
click at [167, 73] on li "Planning Sheets" at bounding box center [161, 75] width 46 height 15
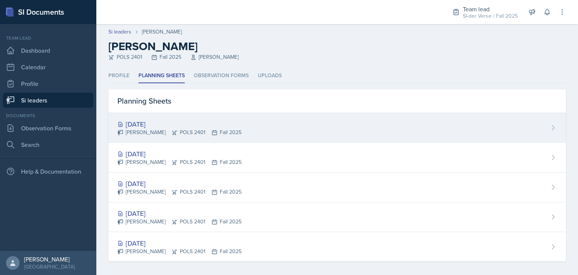
click at [171, 123] on div "[DATE]" at bounding box center [179, 124] width 124 height 10
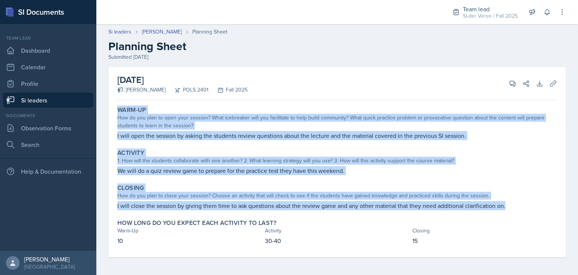
drag, startPoint x: 118, startPoint y: 111, endPoint x: 511, endPoint y: 207, distance: 403.8
click at [511, 207] on div "Warm-Up How do you plan to open your session? What icebreaker will you facilita…" at bounding box center [336, 180] width 439 height 154
copy div "Warm-Up How do you plan to open your session? What icebreaker will you facilita…"
click at [471, 106] on div "Warm-Up" at bounding box center [336, 110] width 439 height 8
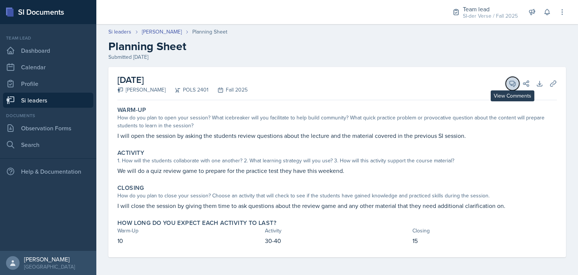
click at [510, 85] on icon at bounding box center [513, 84] width 6 height 6
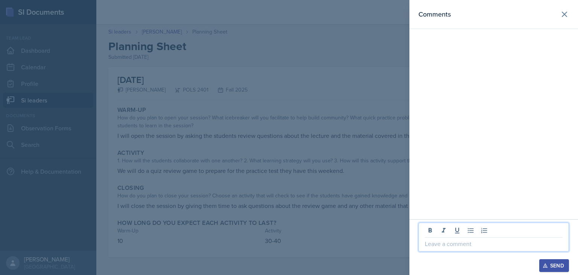
click at [473, 241] on p at bounding box center [494, 243] width 138 height 9
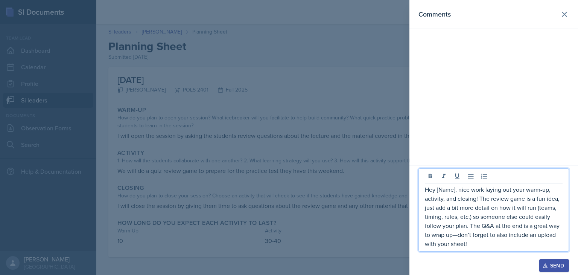
click at [456, 190] on p "Hey [Name], nice work laying out your warm-up, activity, and closing! The revie…" at bounding box center [494, 216] width 138 height 63
click at [430, 235] on p "Hey Elle, nice work laying out your warm-up, activity, and closing! The review …" at bounding box center [494, 216] width 138 height 63
click at [459, 244] on p "Hey Elle, nice work laying out your warm-up, activity, and closing! The review …" at bounding box center [494, 216] width 138 height 63
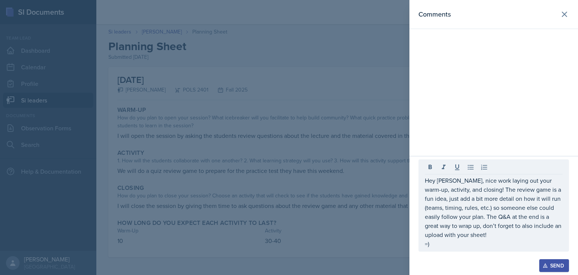
click at [550, 262] on div "Send" at bounding box center [554, 265] width 20 height 6
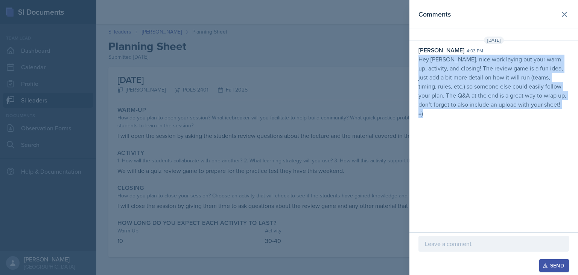
drag, startPoint x: 418, startPoint y: 59, endPoint x: 509, endPoint y: 113, distance: 106.2
click at [509, 113] on div "Emma Holt 4:03 pm Hey Elle, nice work laying out your warm-up, activity, and cl…" at bounding box center [493, 82] width 169 height 72
copy p "Hey Elle, nice work laying out your warm-up, activity, and closing! The review …"
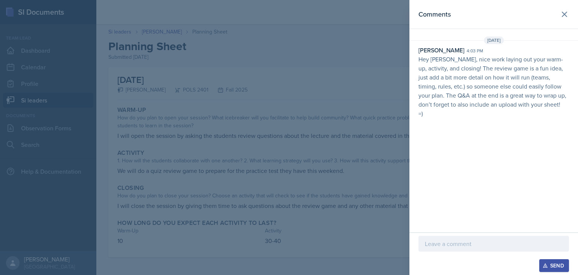
click at [108, 71] on div at bounding box center [289, 137] width 578 height 275
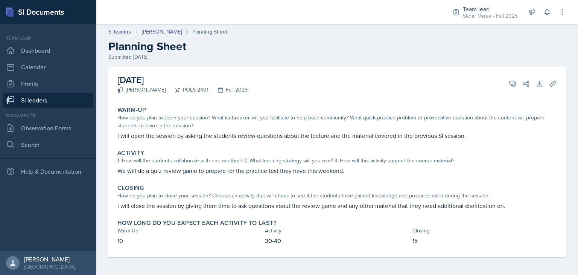
click at [56, 98] on link "Si leaders" at bounding box center [48, 100] width 90 height 15
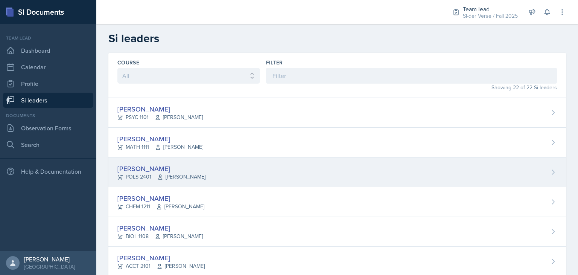
click at [150, 167] on div "[PERSON_NAME]" at bounding box center [161, 168] width 88 height 10
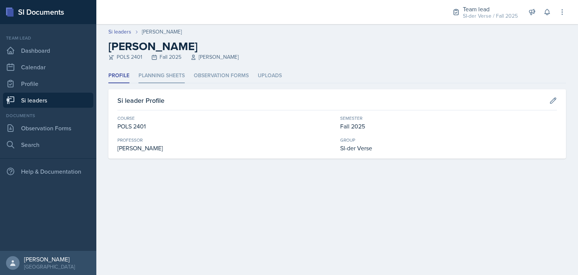
click at [166, 77] on li "Planning Sheets" at bounding box center [161, 75] width 46 height 15
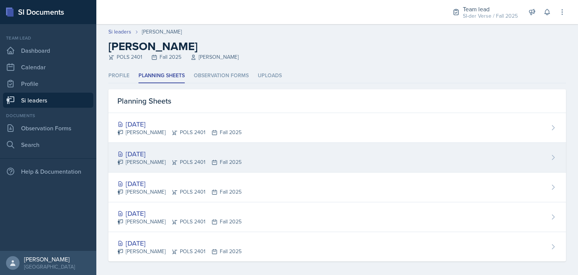
click at [166, 161] on div "Ava Elle Briglevich POLS 2401 Fall 2025" at bounding box center [179, 162] width 124 height 8
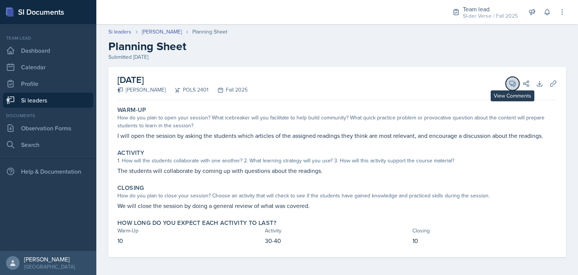
click at [509, 83] on icon at bounding box center [513, 84] width 8 height 8
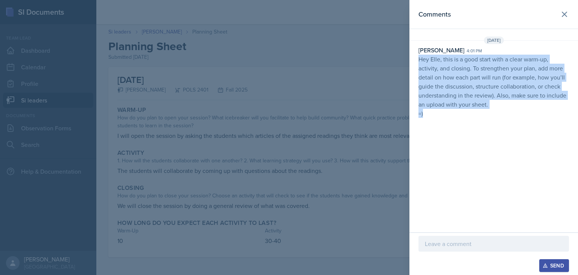
drag, startPoint x: 419, startPoint y: 59, endPoint x: 516, endPoint y: 120, distance: 114.6
click at [516, 120] on div "Sep 2nd, 2025 Emma Holt 4:01 pm Hey Elle, this is a good start with a clear war…" at bounding box center [493, 78] width 169 height 84
copy p "Hey Elle, this is a good start with a clear warm-up, activity, and closing. To …"
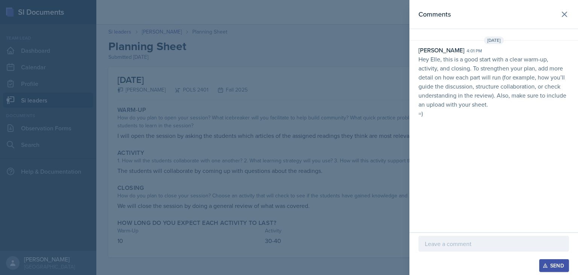
click at [383, 91] on div at bounding box center [289, 137] width 578 height 275
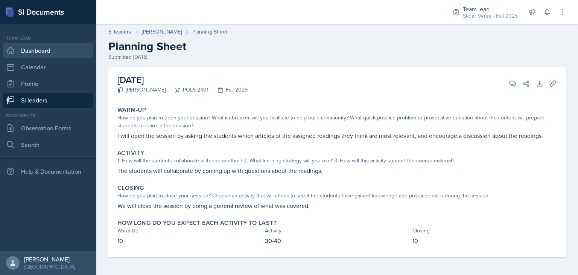
click at [20, 52] on link "Dashboard" at bounding box center [48, 50] width 90 height 15
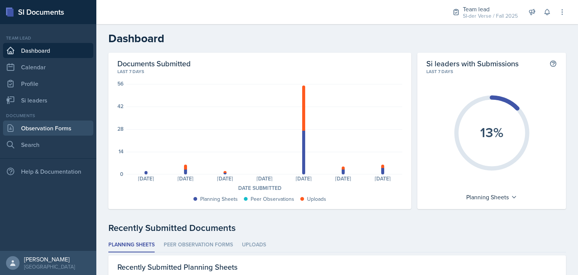
click at [40, 126] on link "Observation Forms" at bounding box center [48, 127] width 90 height 15
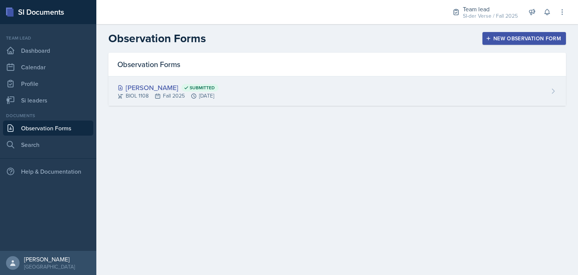
click at [156, 87] on div "Nathan Corrigan Submitted" at bounding box center [167, 87] width 101 height 10
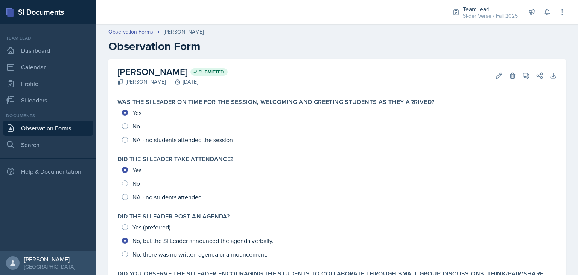
scroll to position [396, 0]
